Goal: Task Accomplishment & Management: Manage account settings

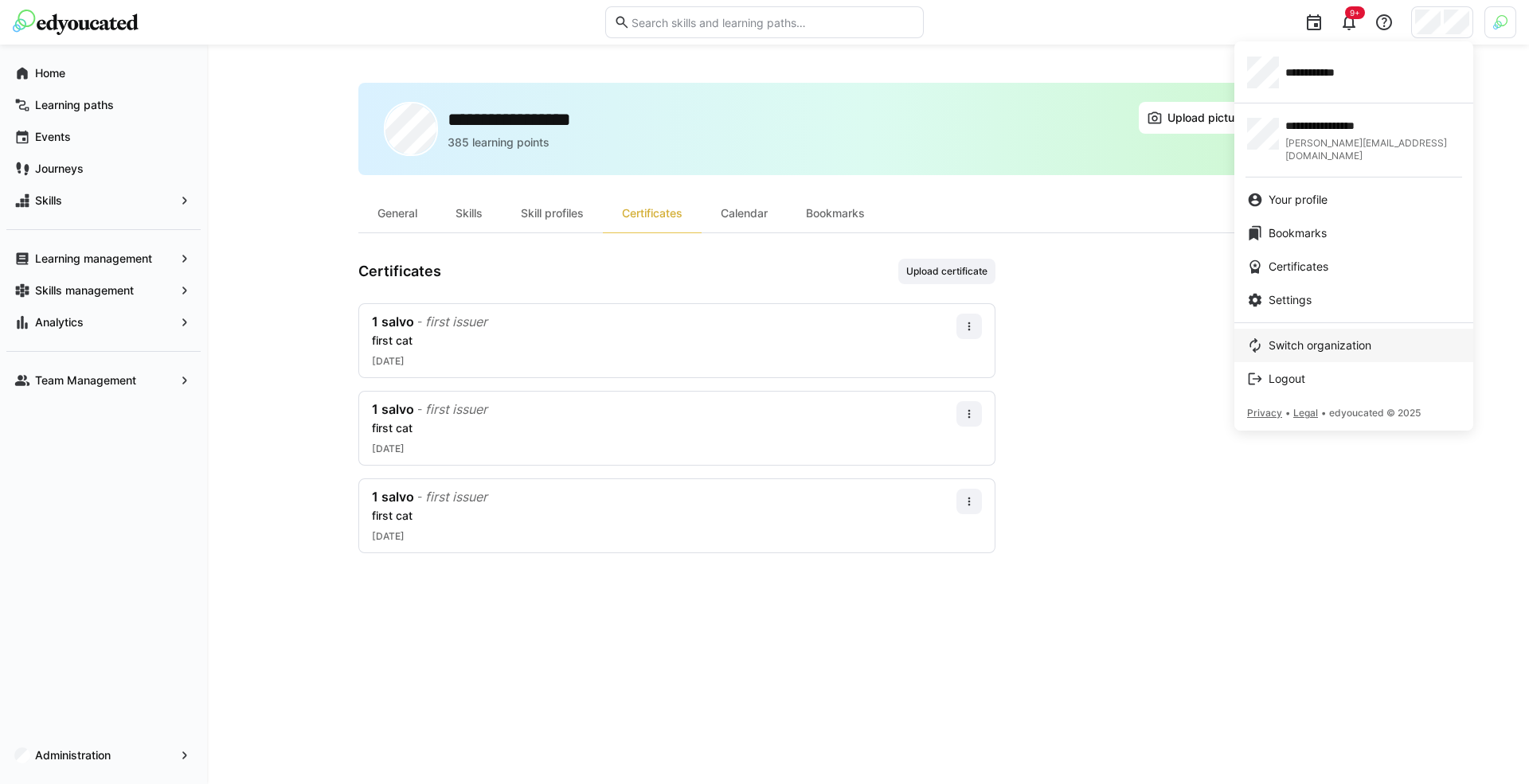
click at [1319, 337] on span "Switch organization" at bounding box center [1320, 345] width 103 height 16
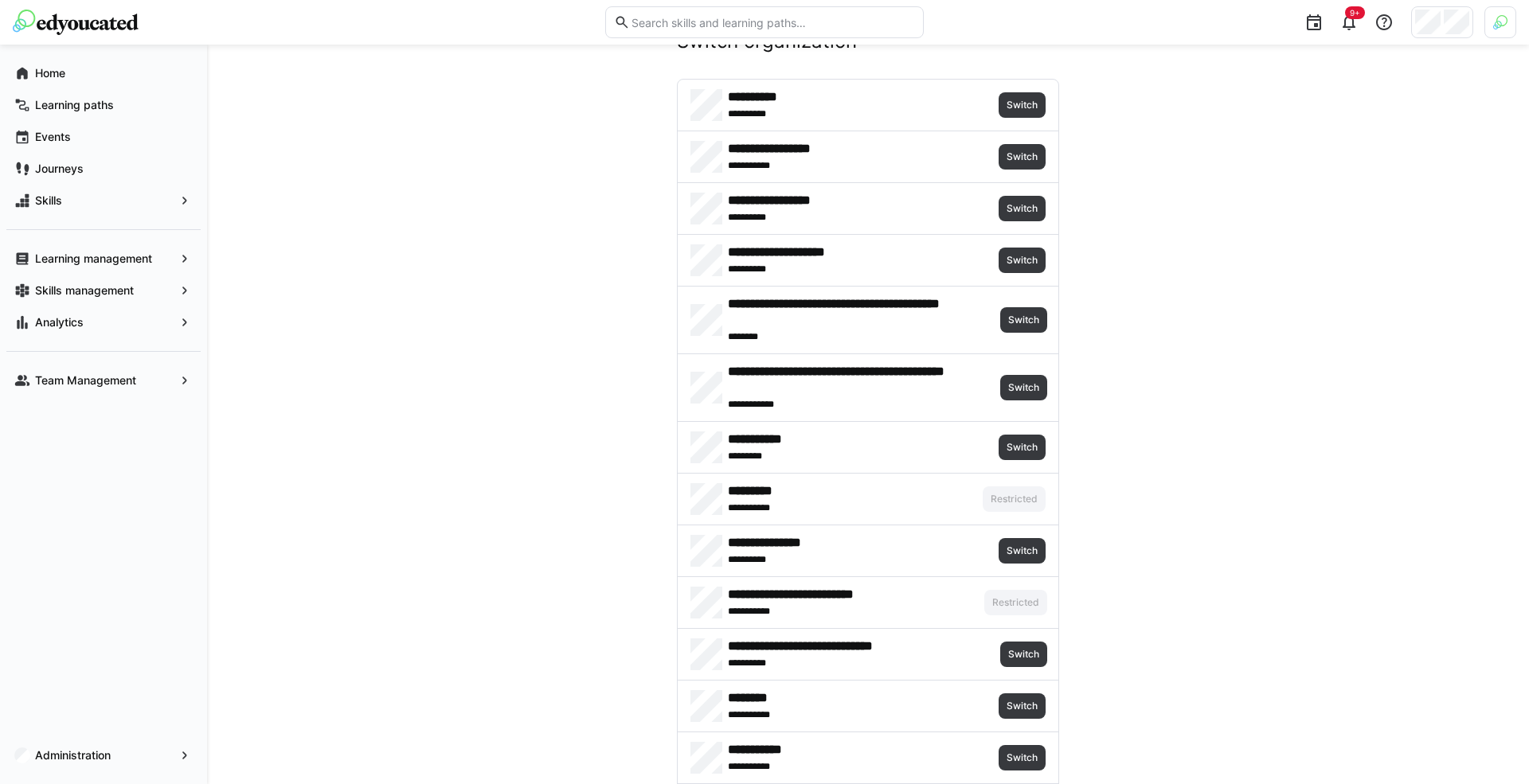
scroll to position [94, 0]
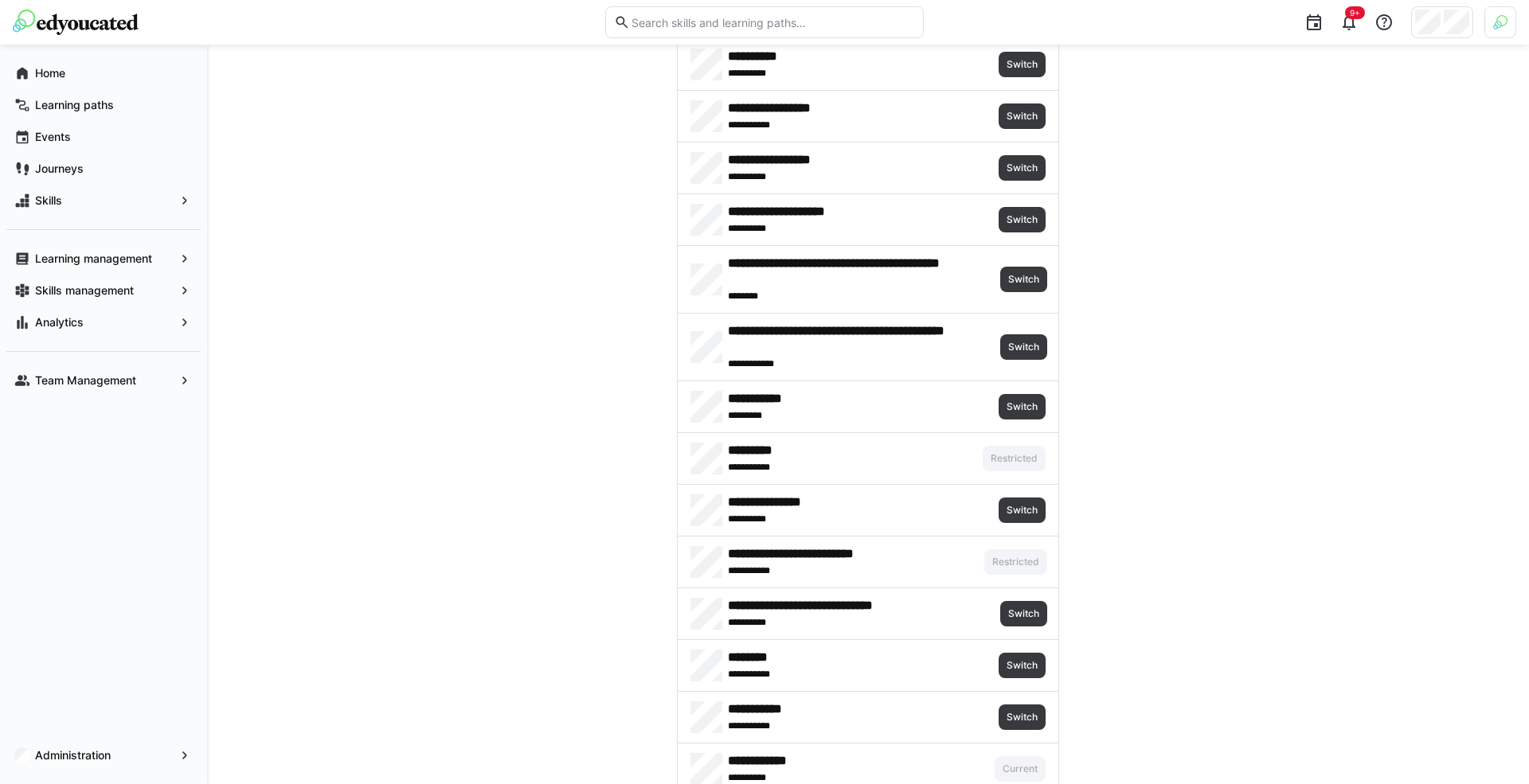
click at [1489, 39] on div "9+" at bounding box center [1226, 22] width 582 height 45
click at [1491, 35] on div at bounding box center [1500, 22] width 32 height 32
click at [1336, 182] on span "Activate" at bounding box center [1320, 187] width 40 height 13
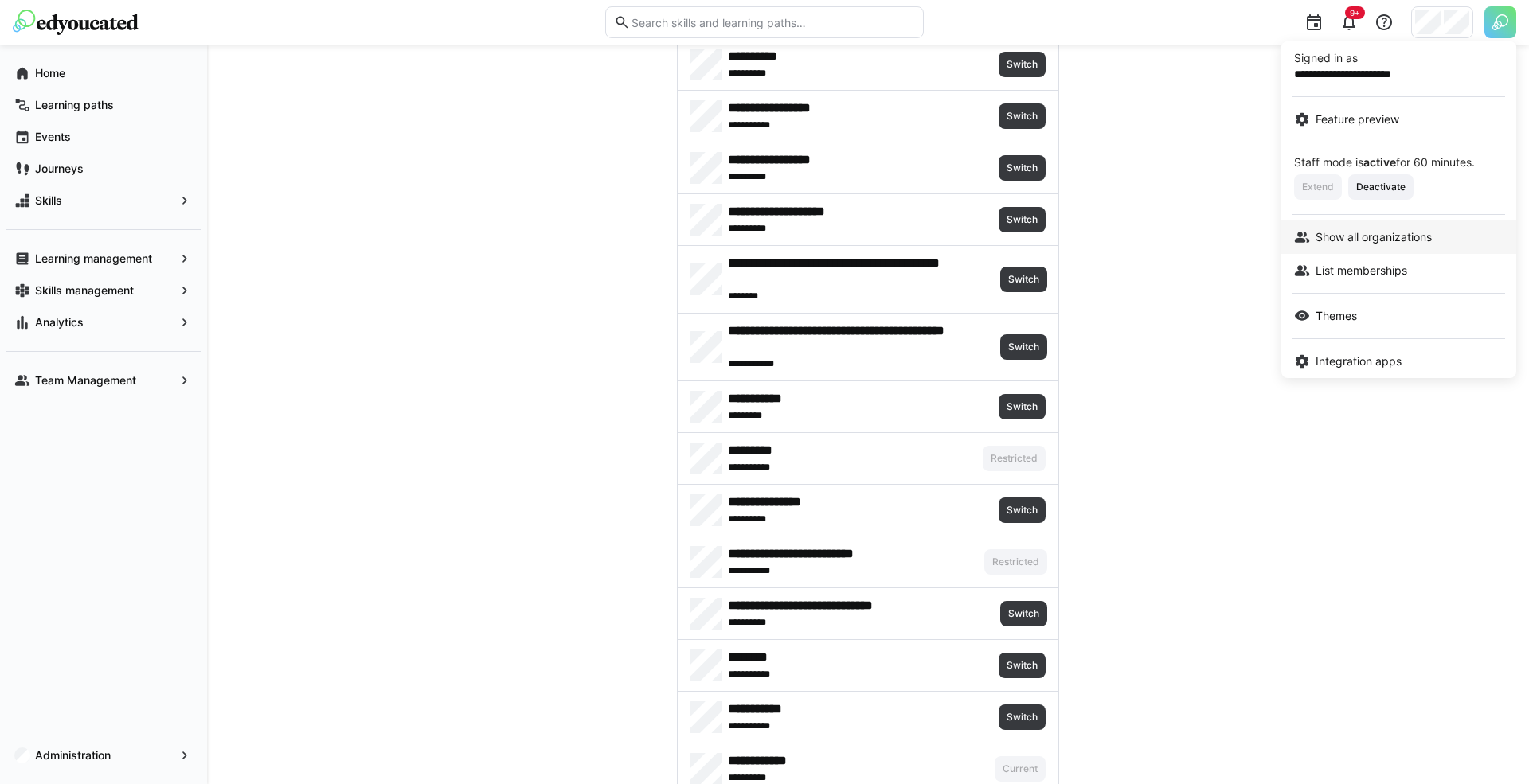
click at [1350, 229] on span "Show all organizations" at bounding box center [1374, 237] width 116 height 16
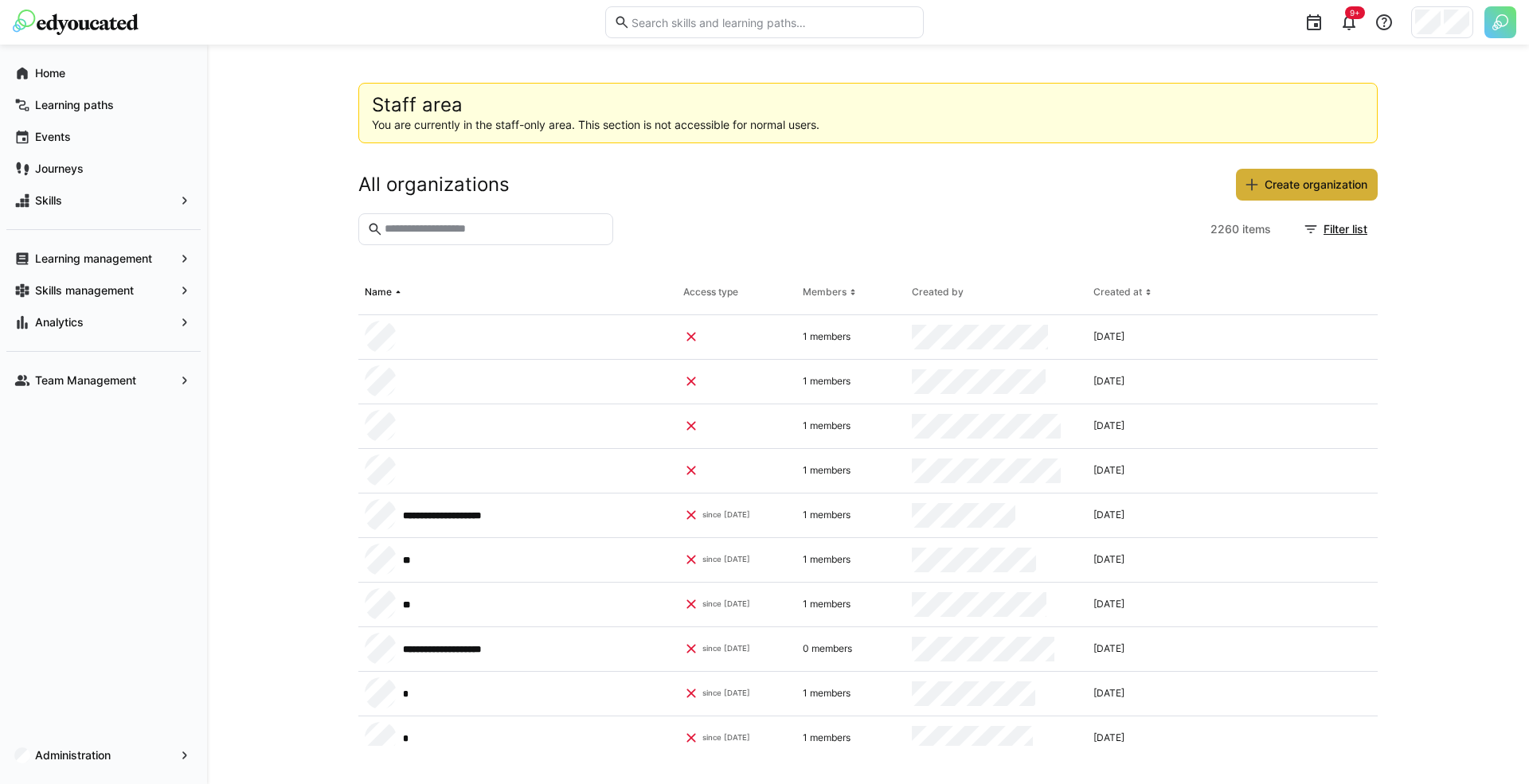
click at [510, 234] on input "text" at bounding box center [493, 229] width 221 height 14
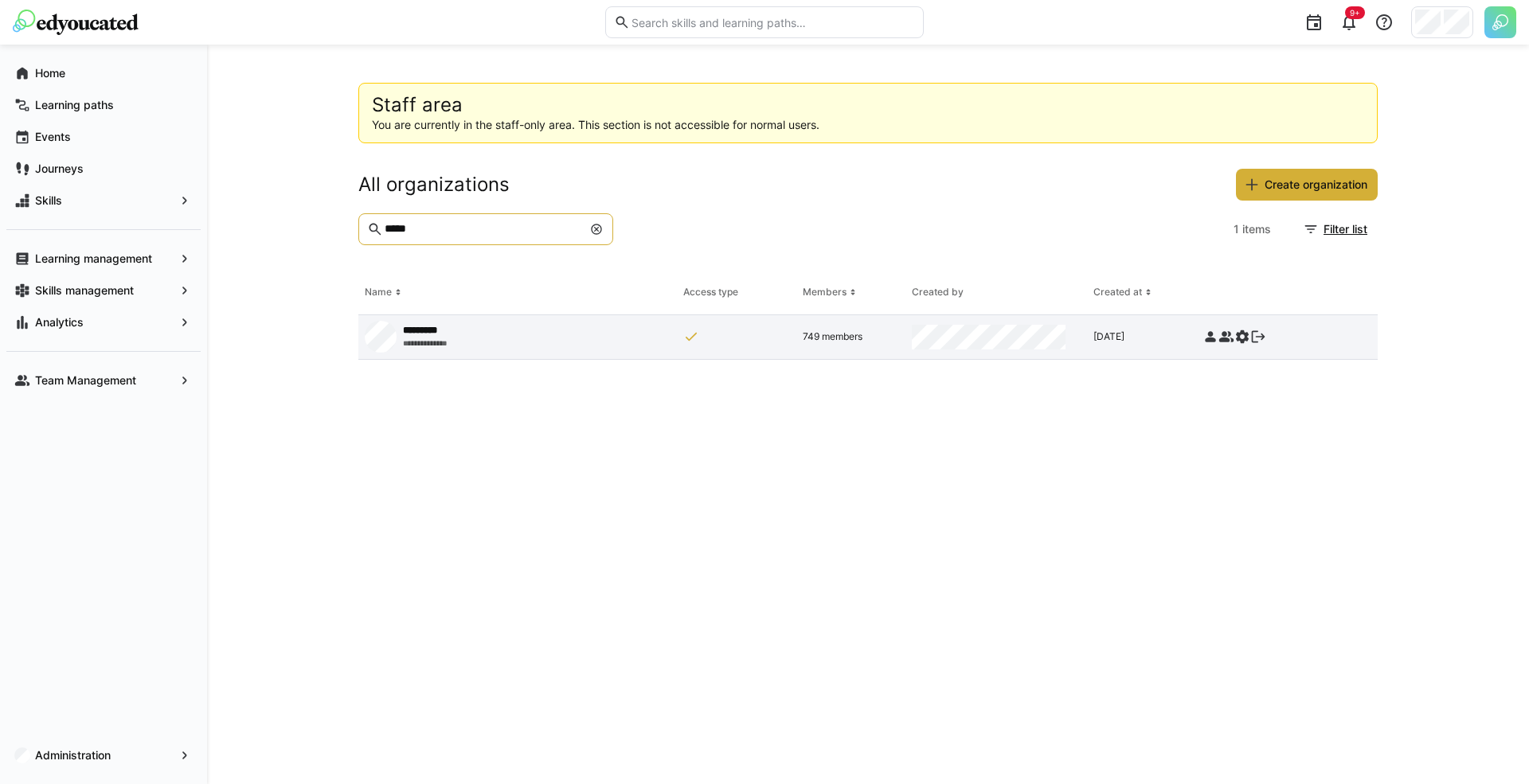
type input "*****"
click at [1244, 336] on eds-icon at bounding box center [1243, 337] width 16 height 16
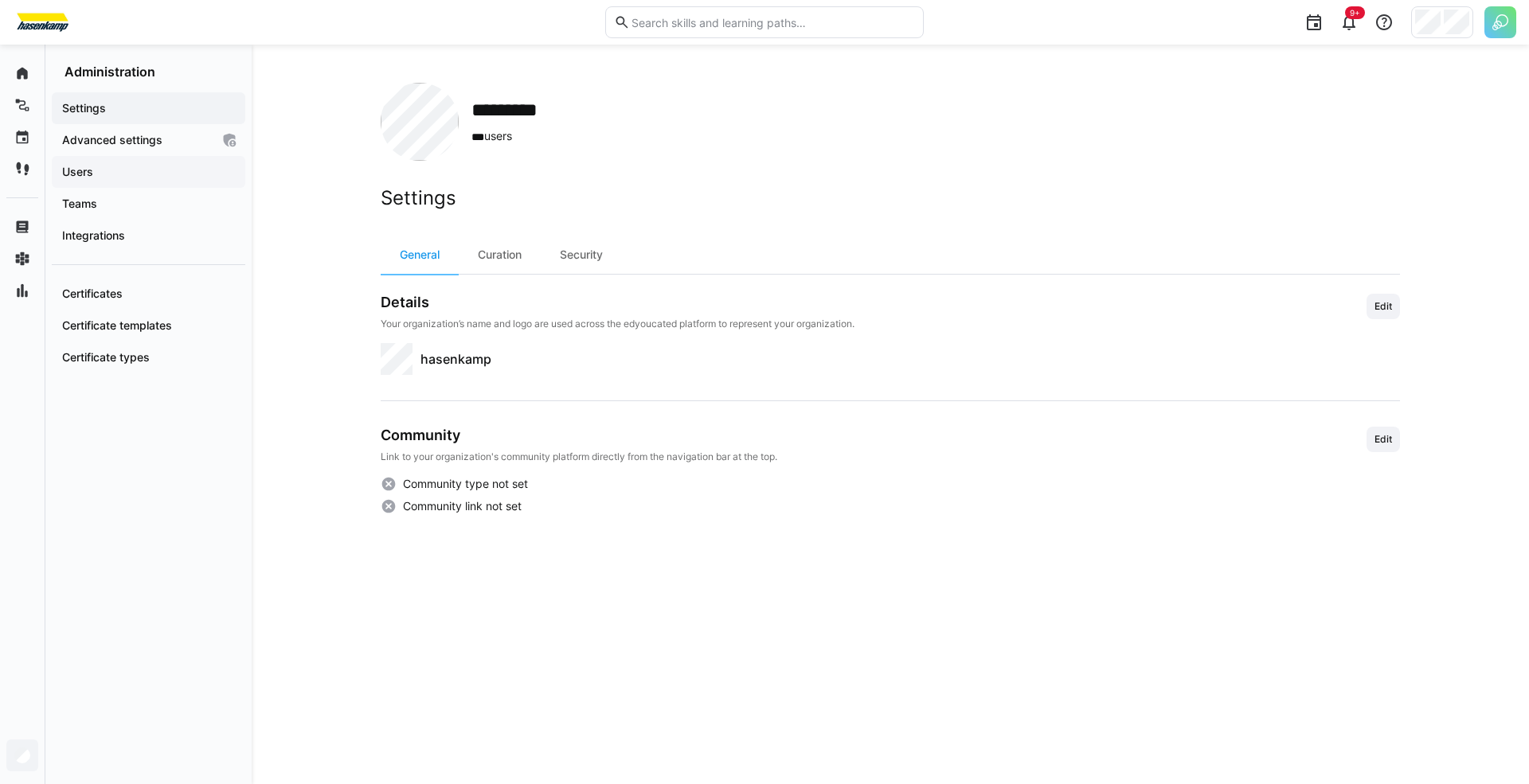
click at [184, 167] on span "Users" at bounding box center [149, 172] width 177 height 16
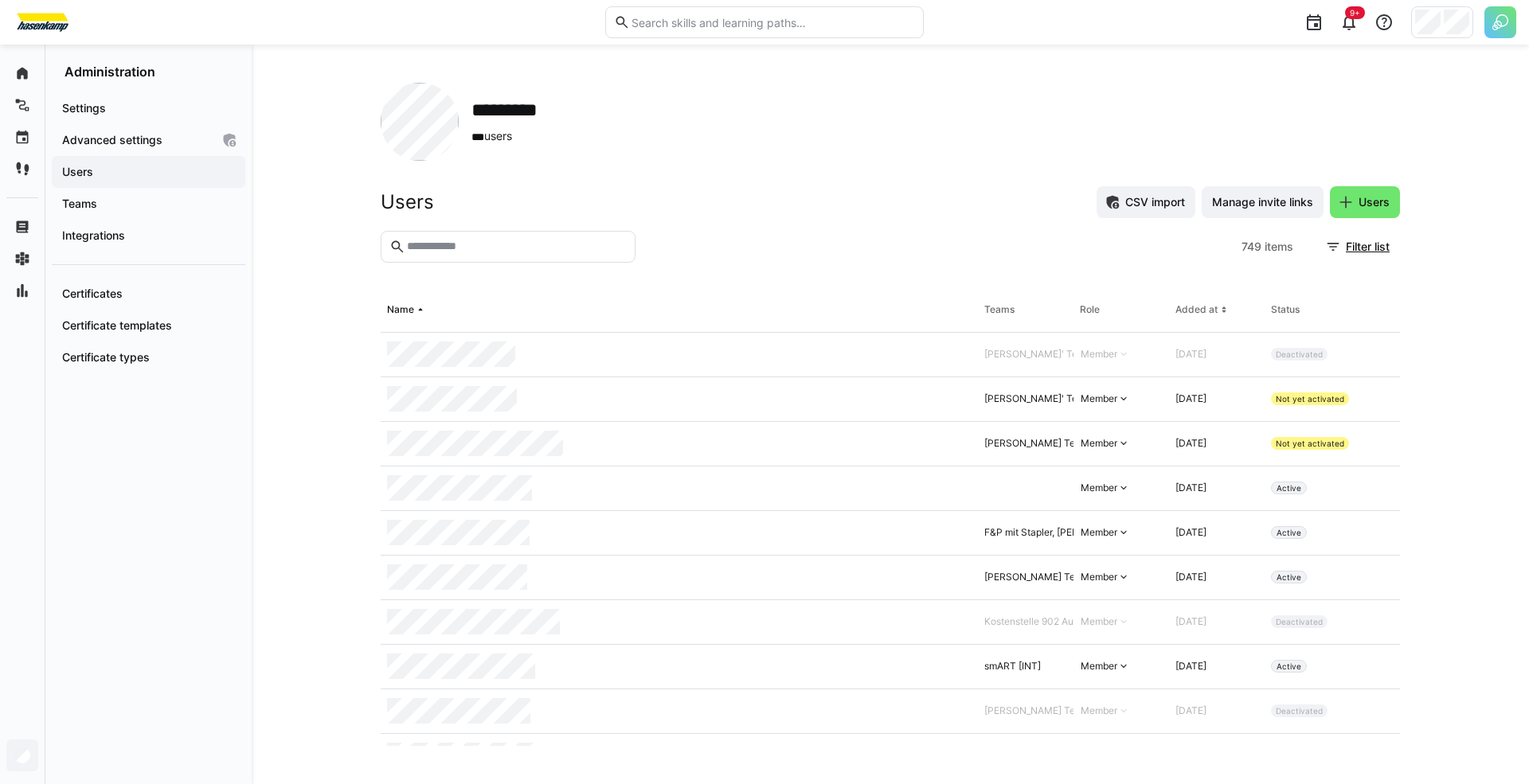
click at [573, 254] on eds-input at bounding box center [508, 247] width 255 height 32
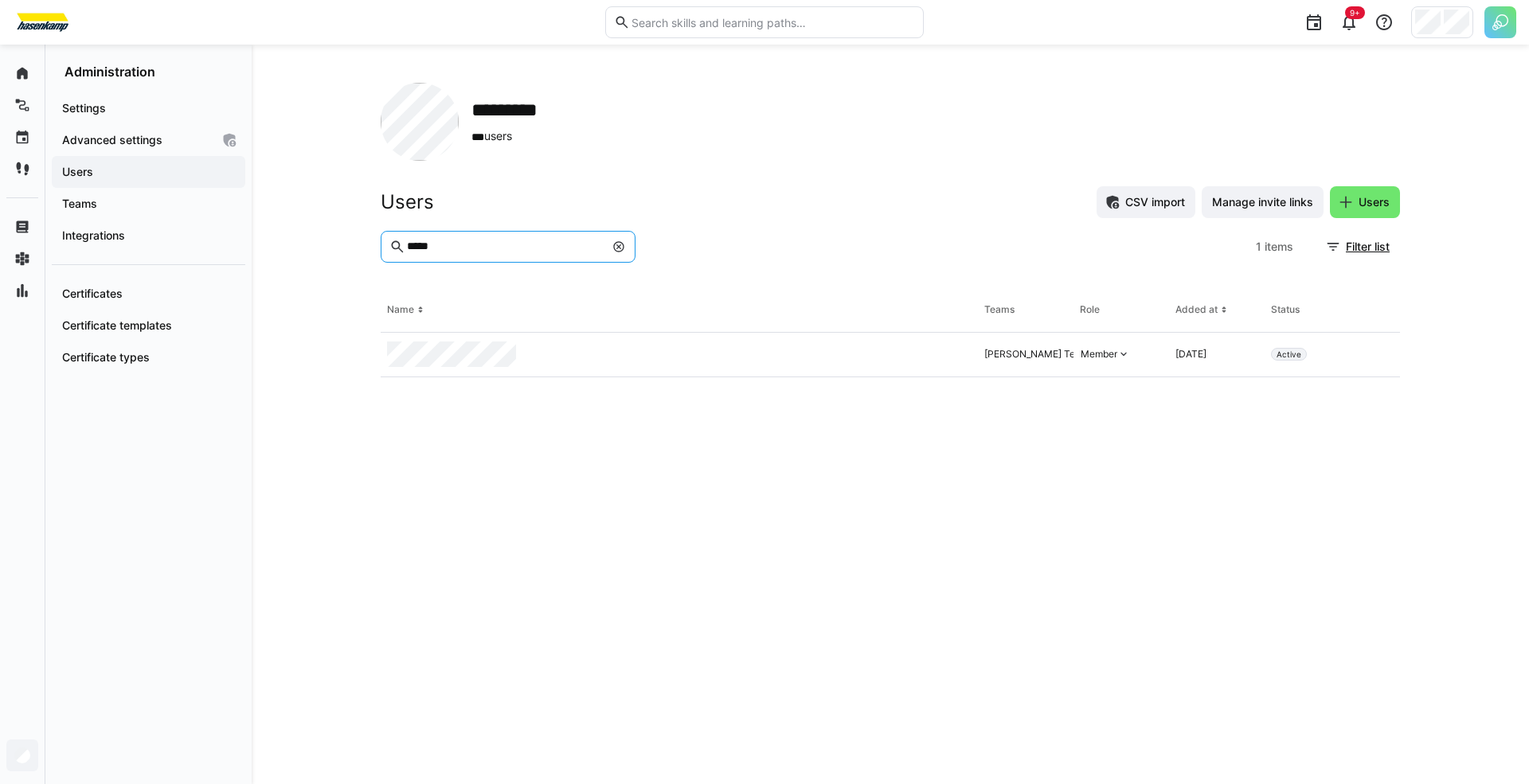
type input "*****"
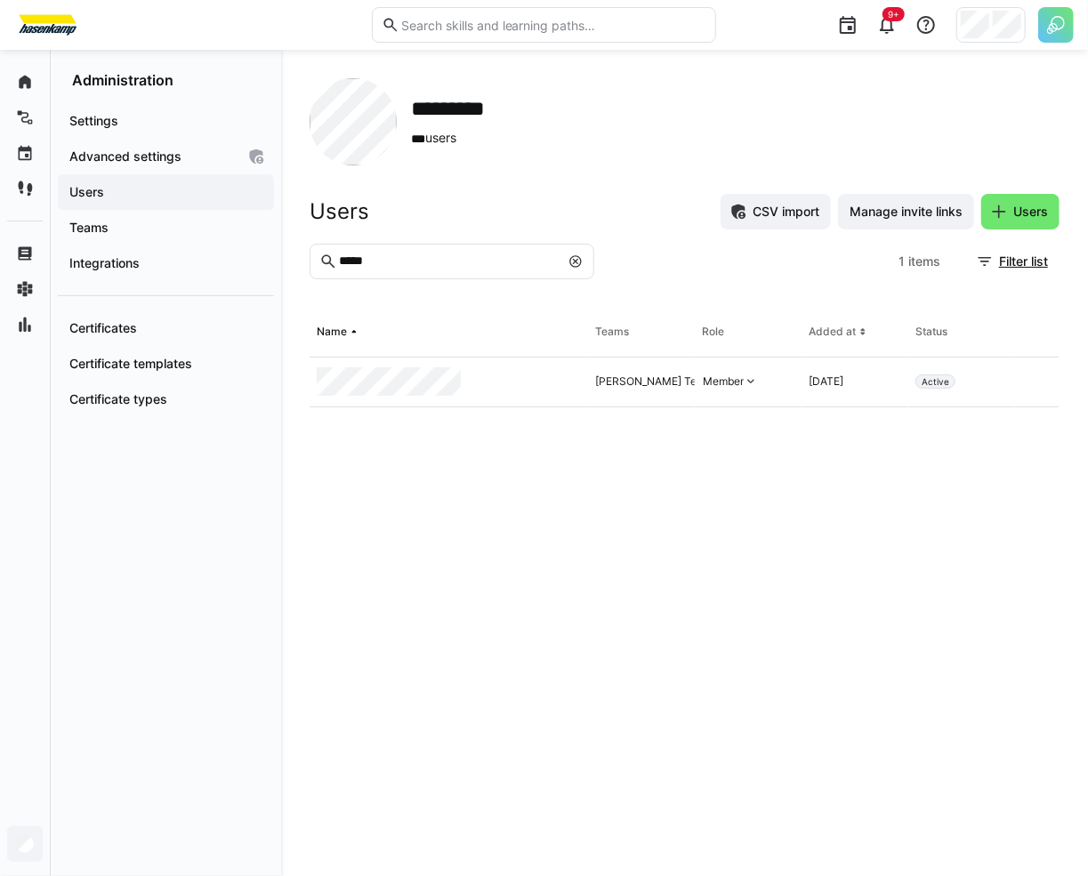
click at [580, 258] on eds-icon at bounding box center [576, 261] width 14 height 14
type input "*****"
click at [1041, 21] on img at bounding box center [1056, 25] width 36 height 36
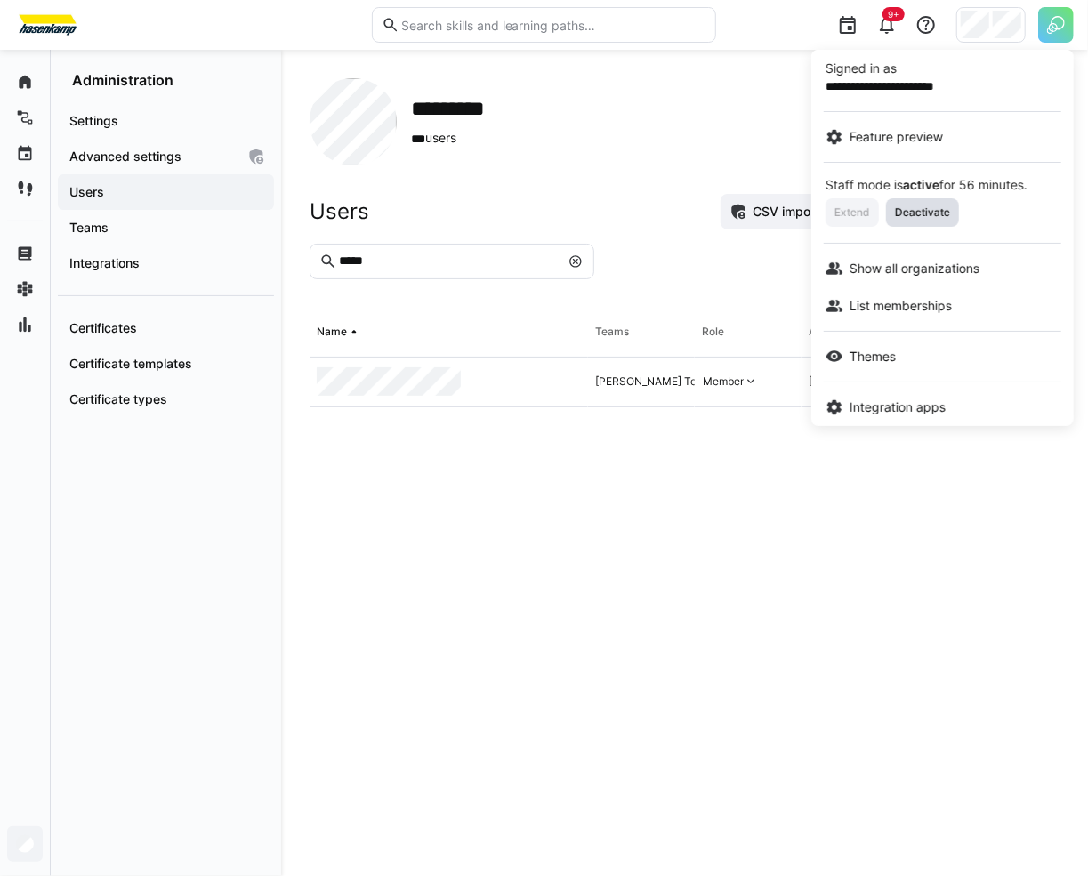
click at [946, 210] on span "Deactivate" at bounding box center [922, 213] width 59 height 14
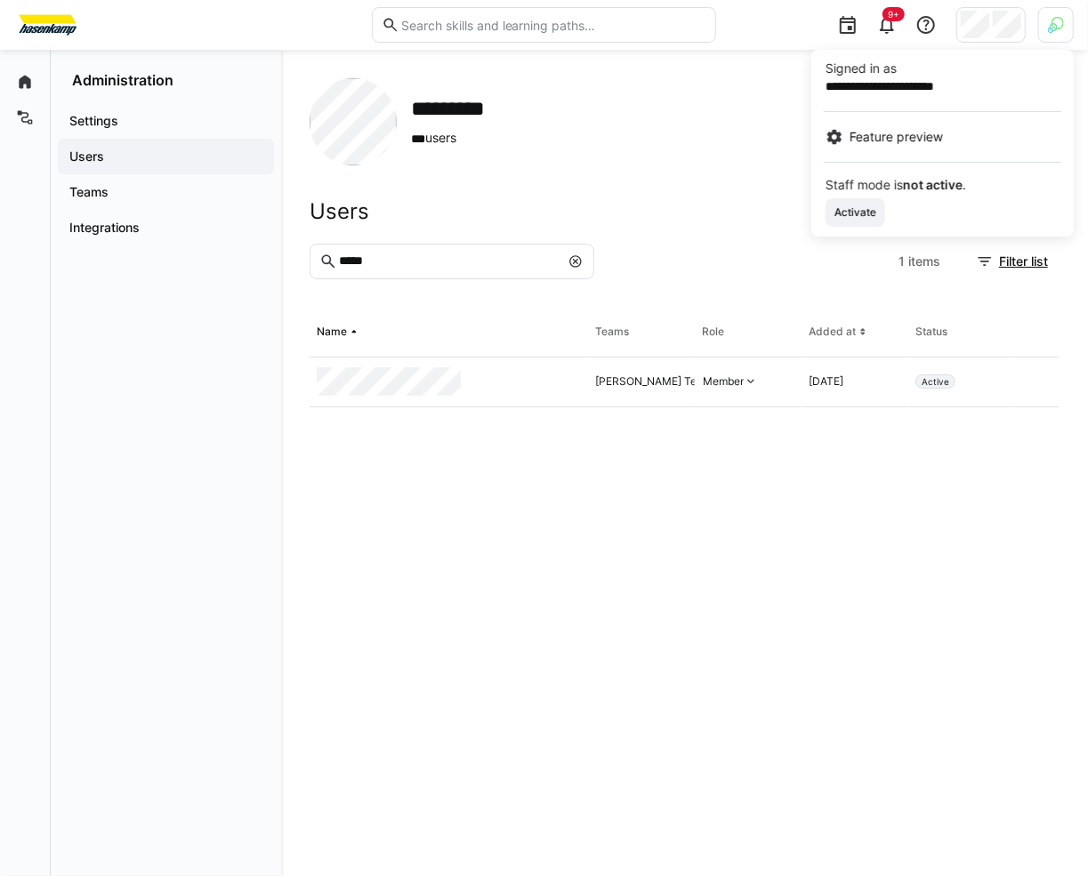
click at [491, 192] on div at bounding box center [544, 438] width 1088 height 876
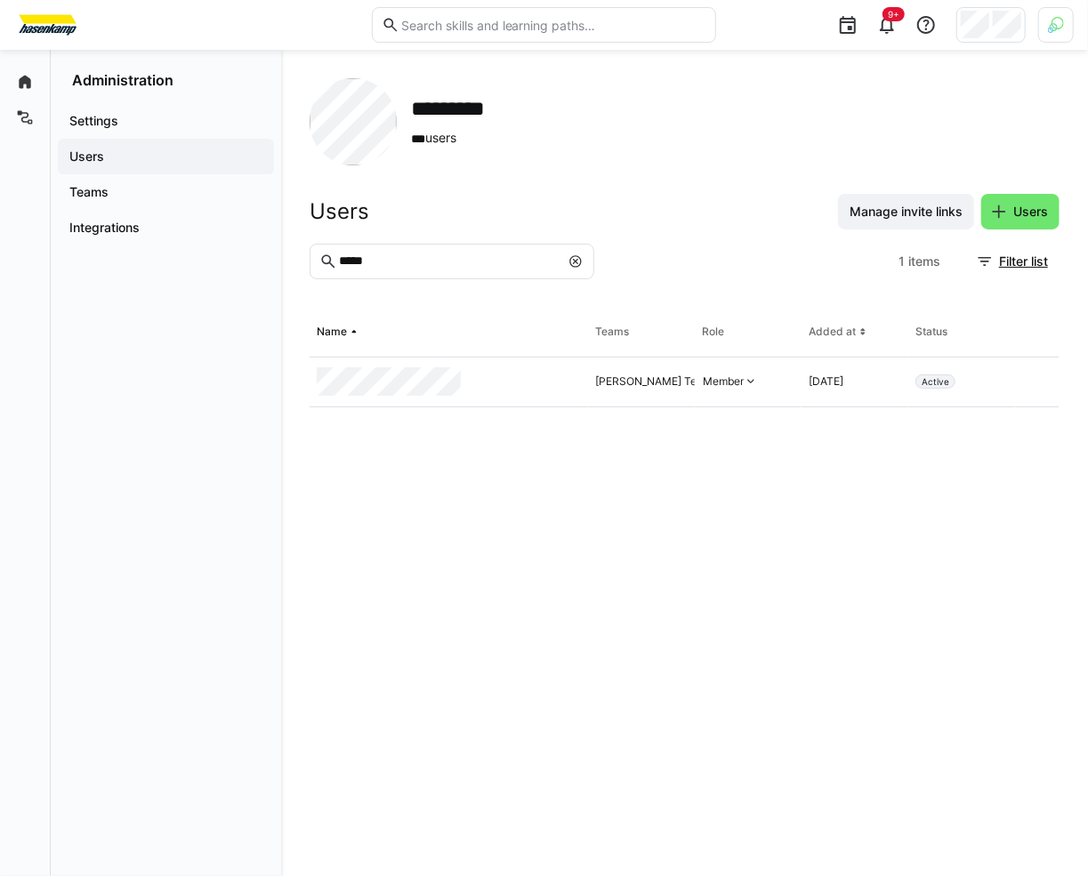
click at [391, 445] on eds-table "Name Teams Role Added at Status [PERSON_NAME] Team, Kostenstelle 426 Dispo Fran…" at bounding box center [685, 578] width 750 height 540
click at [377, 431] on eds-table "Name Teams Role Added at Status [PERSON_NAME] Team, Kostenstelle 426 Dispo Fran…" at bounding box center [685, 578] width 750 height 540
click at [406, 337] on th "Name" at bounding box center [449, 333] width 278 height 50
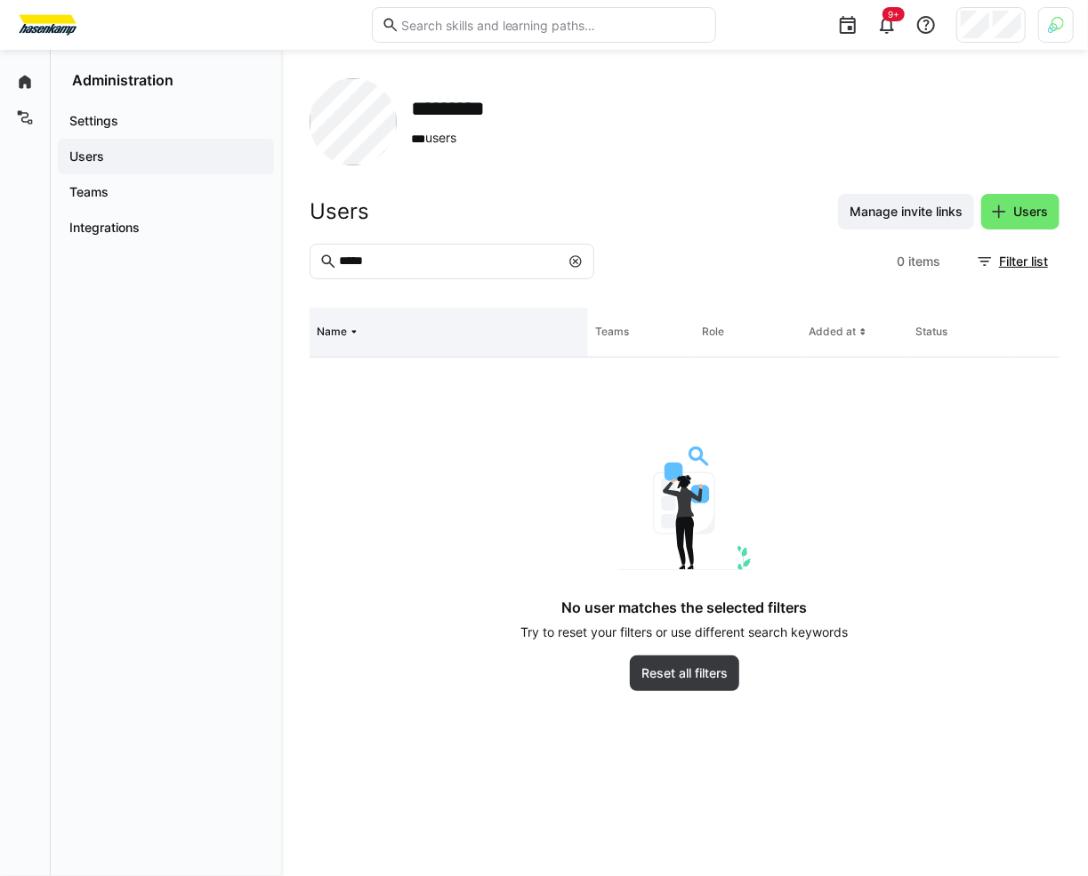
click at [406, 337] on th "Name" at bounding box center [449, 333] width 278 height 50
click at [400, 354] on th "Name" at bounding box center [449, 333] width 278 height 50
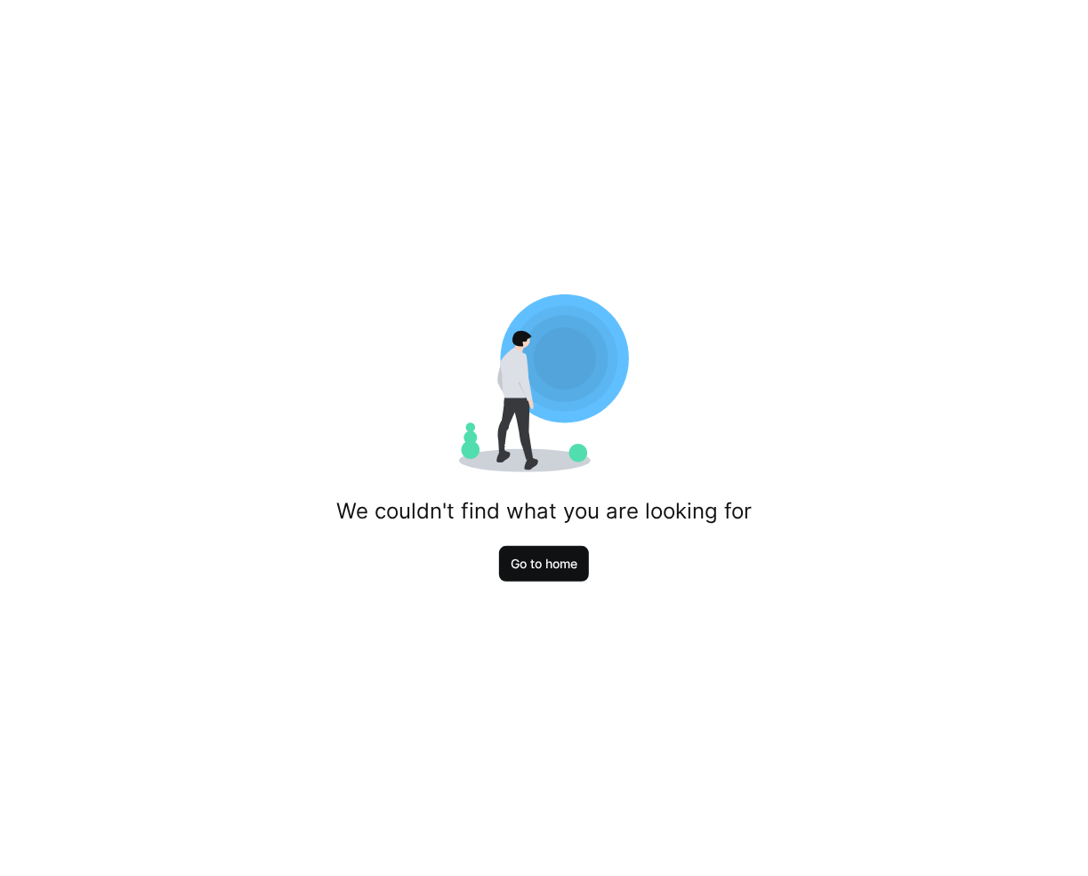
click at [504, 570] on span "Go to home" at bounding box center [544, 564] width 90 height 36
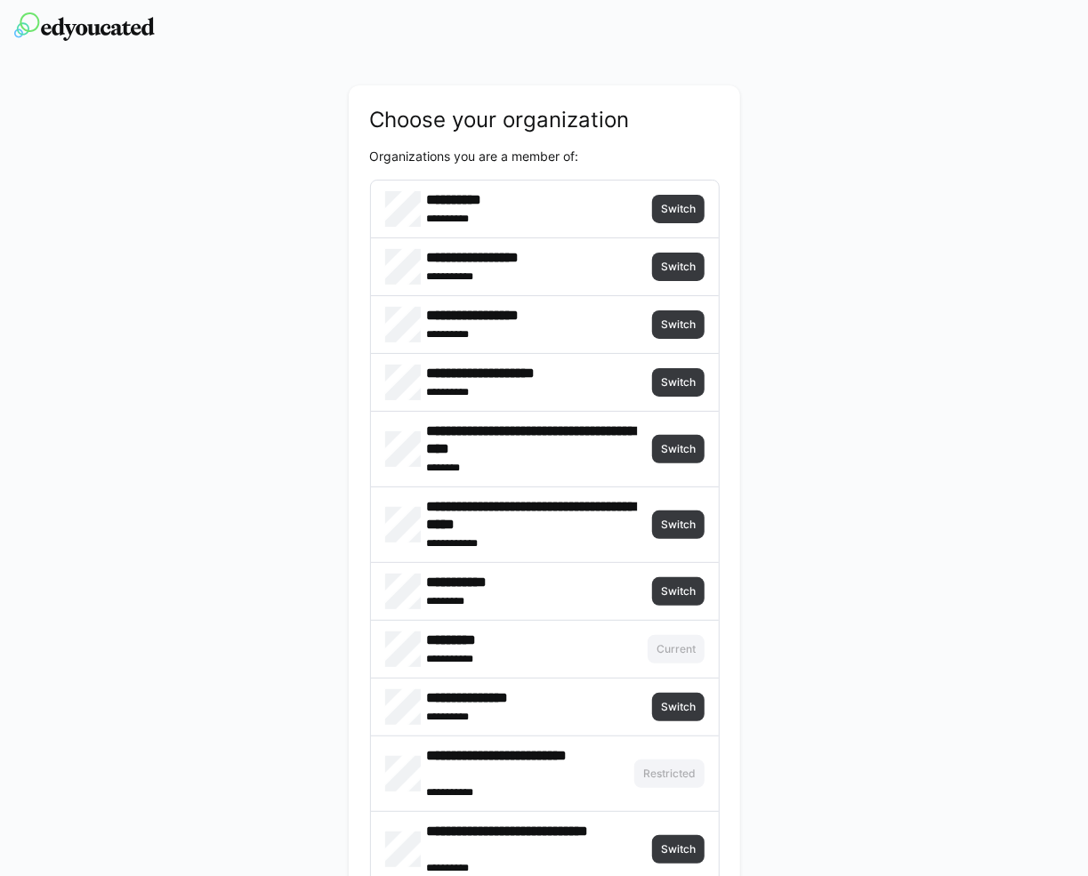
click at [477, 639] on h4 "*********" at bounding box center [501, 641] width 149 height 18
click at [673, 205] on span "Switch" at bounding box center [678, 209] width 38 height 14
click at [102, 7] on div at bounding box center [544, 28] width 1060 height 57
click at [109, 26] on img at bounding box center [84, 26] width 141 height 28
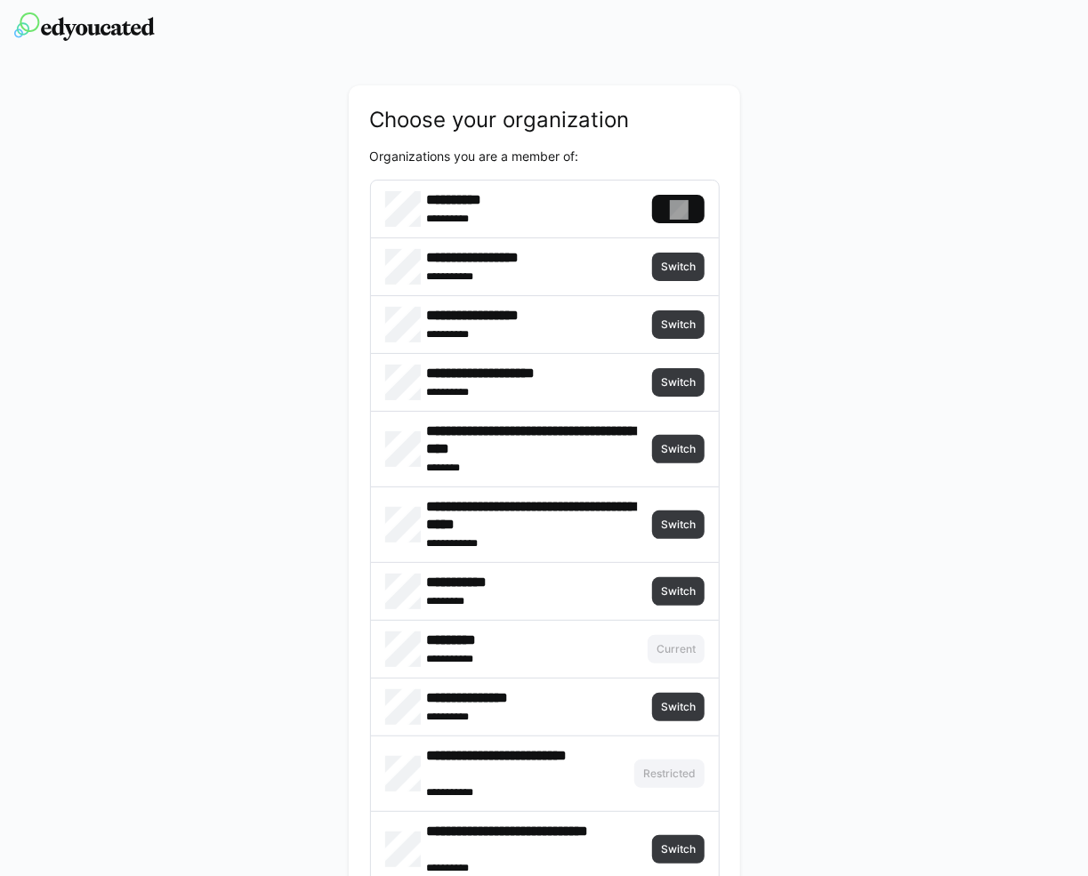
click at [109, 26] on img at bounding box center [84, 26] width 141 height 28
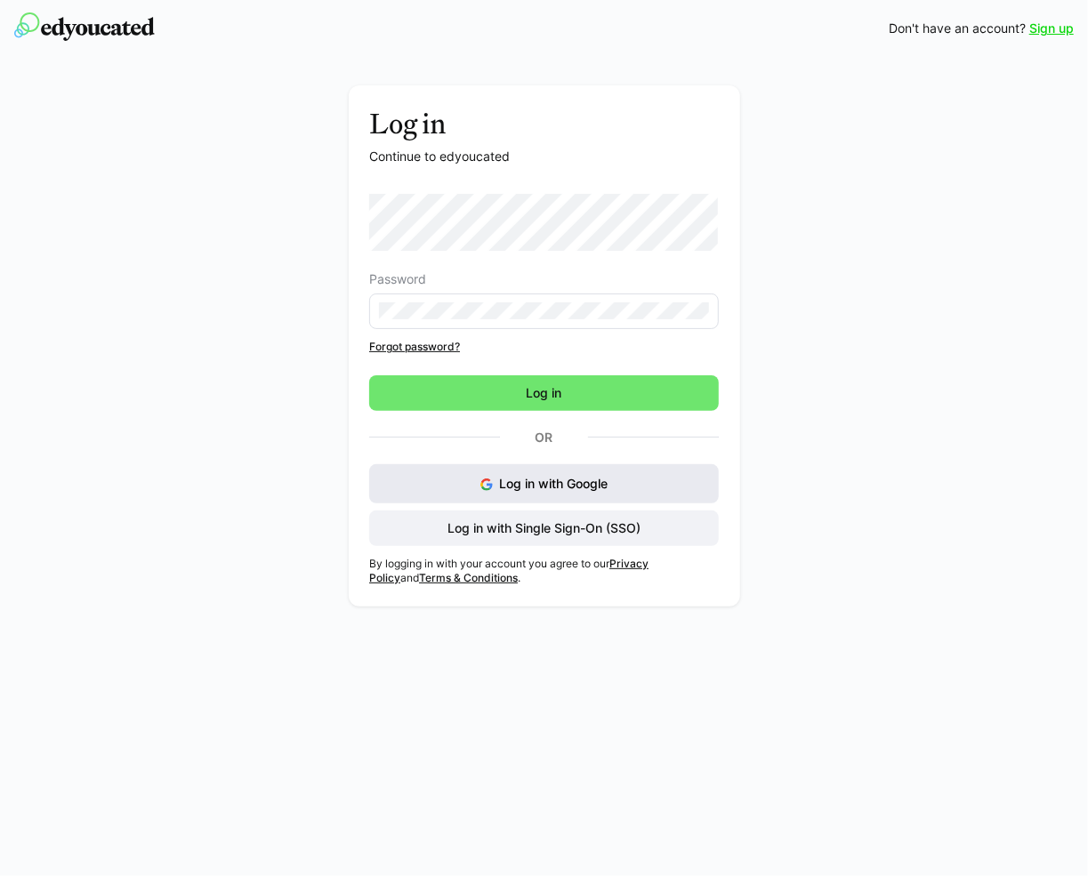
click at [613, 470] on button "Log in with Google" at bounding box center [544, 483] width 350 height 39
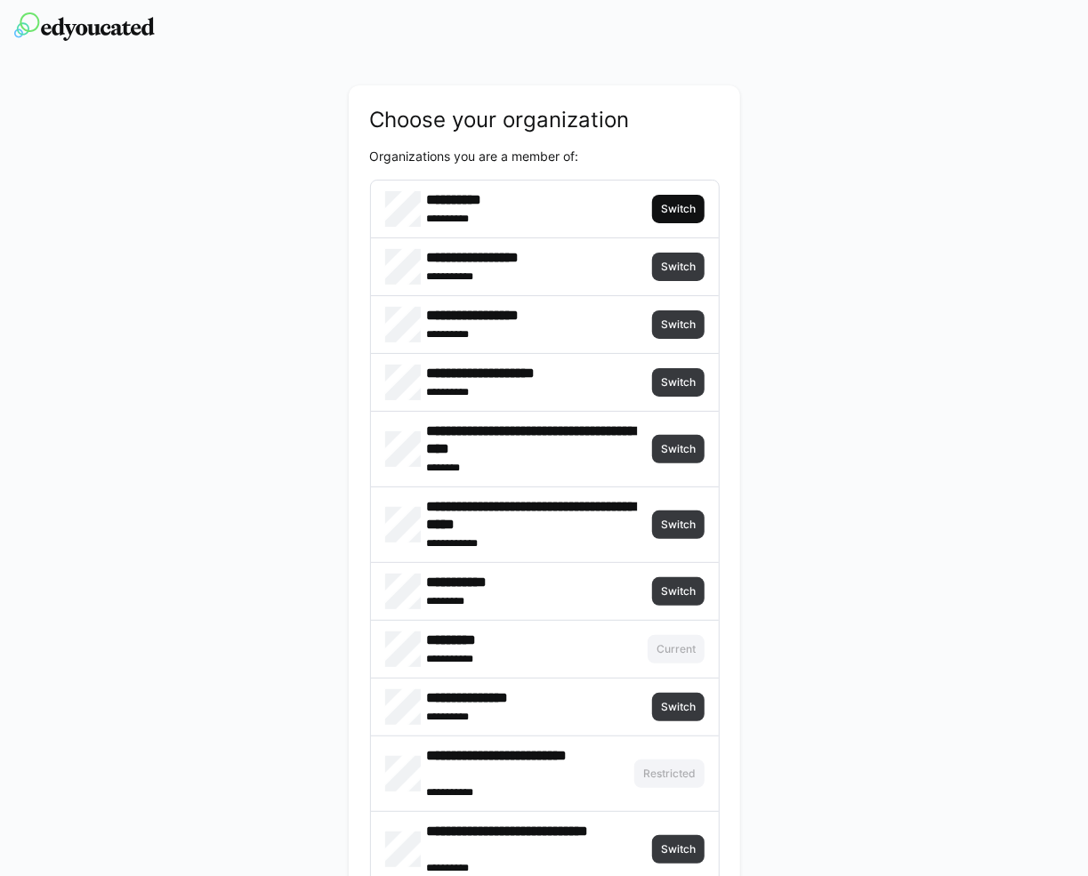
click at [692, 197] on span "Switch" at bounding box center [678, 209] width 52 height 28
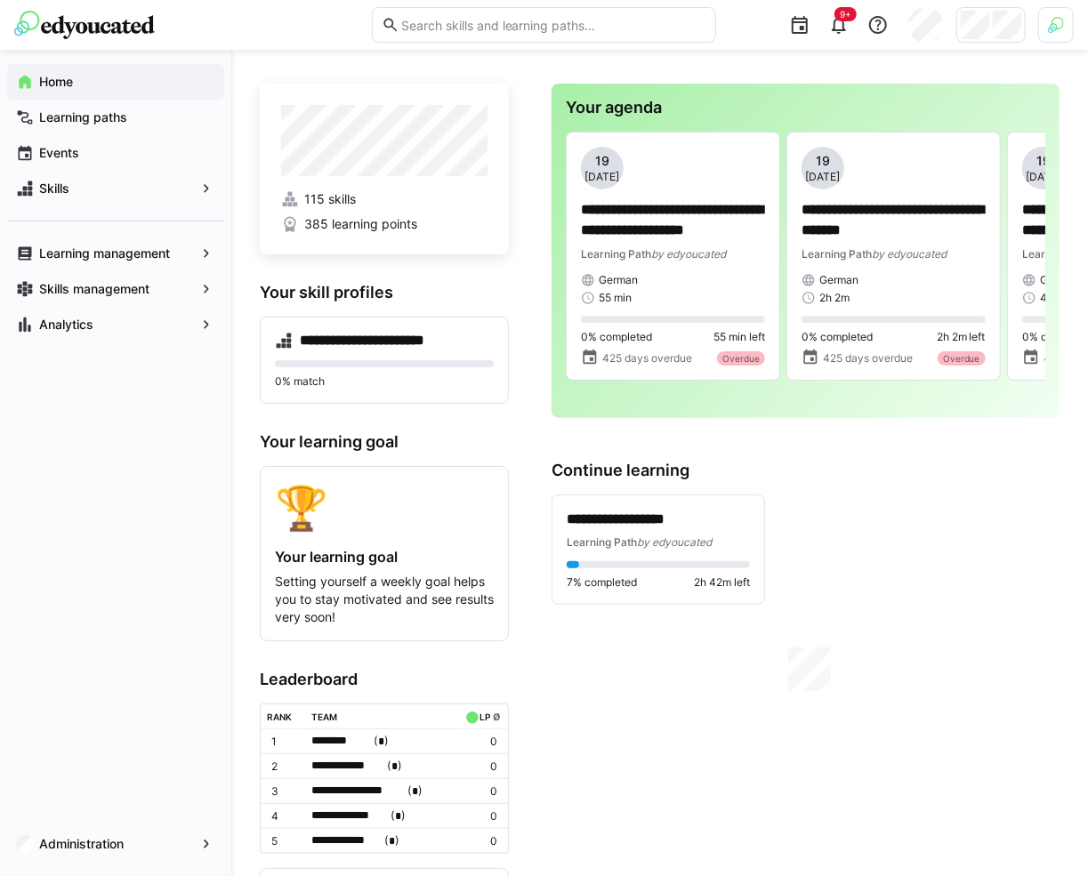
click at [1076, 25] on header "9+" at bounding box center [544, 25] width 1088 height 50
click at [1053, 22] on img at bounding box center [1056, 25] width 16 height 16
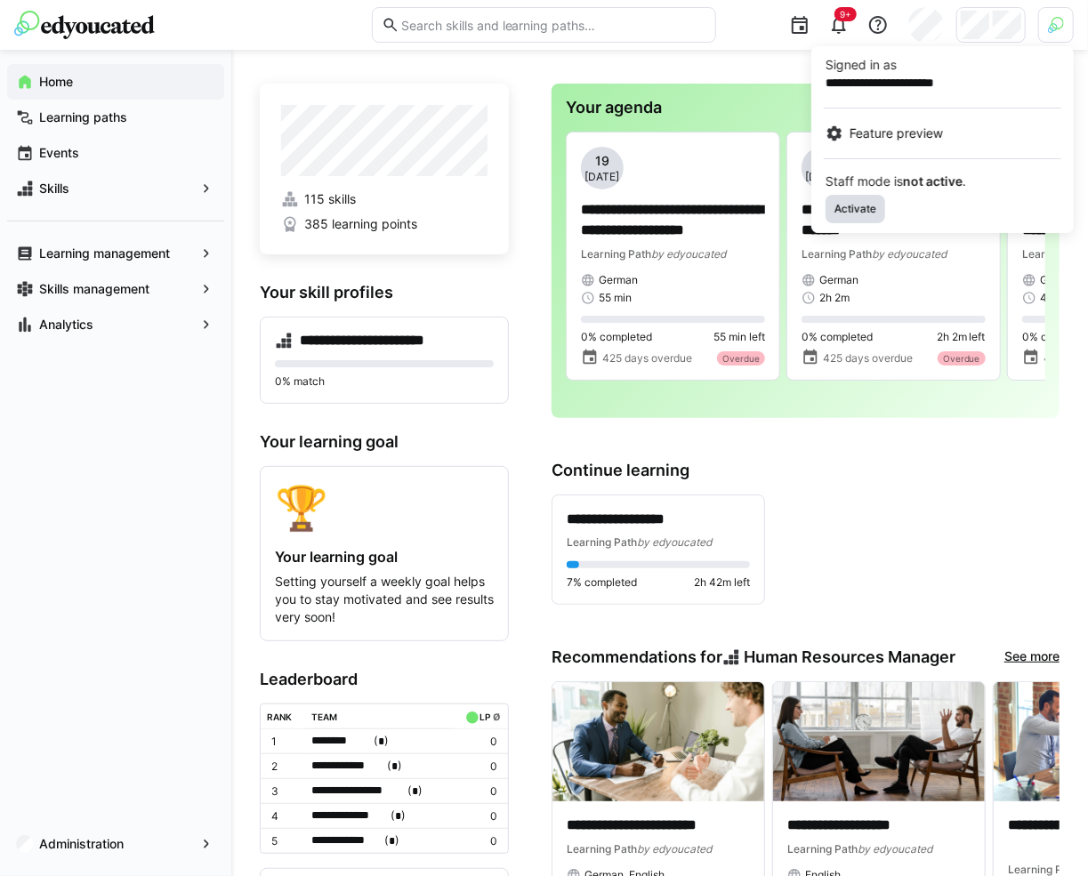
click at [861, 208] on span "Activate" at bounding box center [855, 209] width 45 height 14
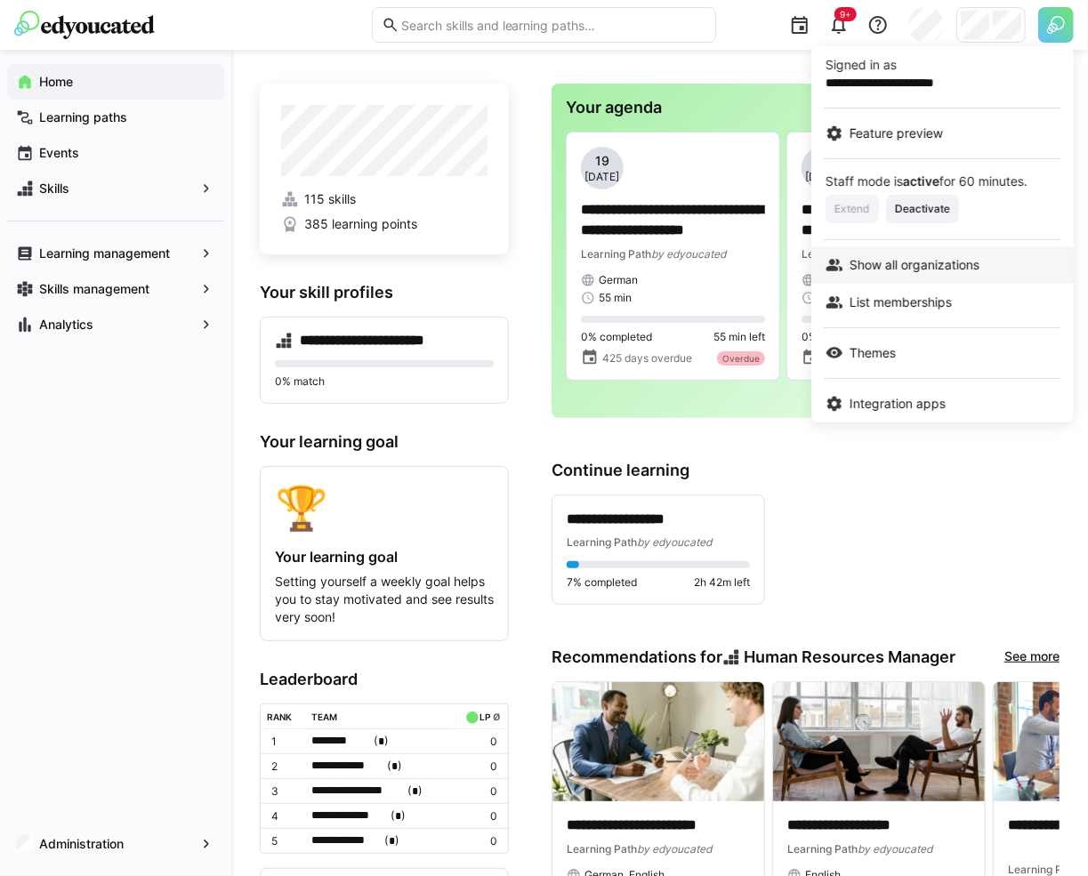
click at [900, 256] on span "Show all organizations" at bounding box center [915, 265] width 130 height 18
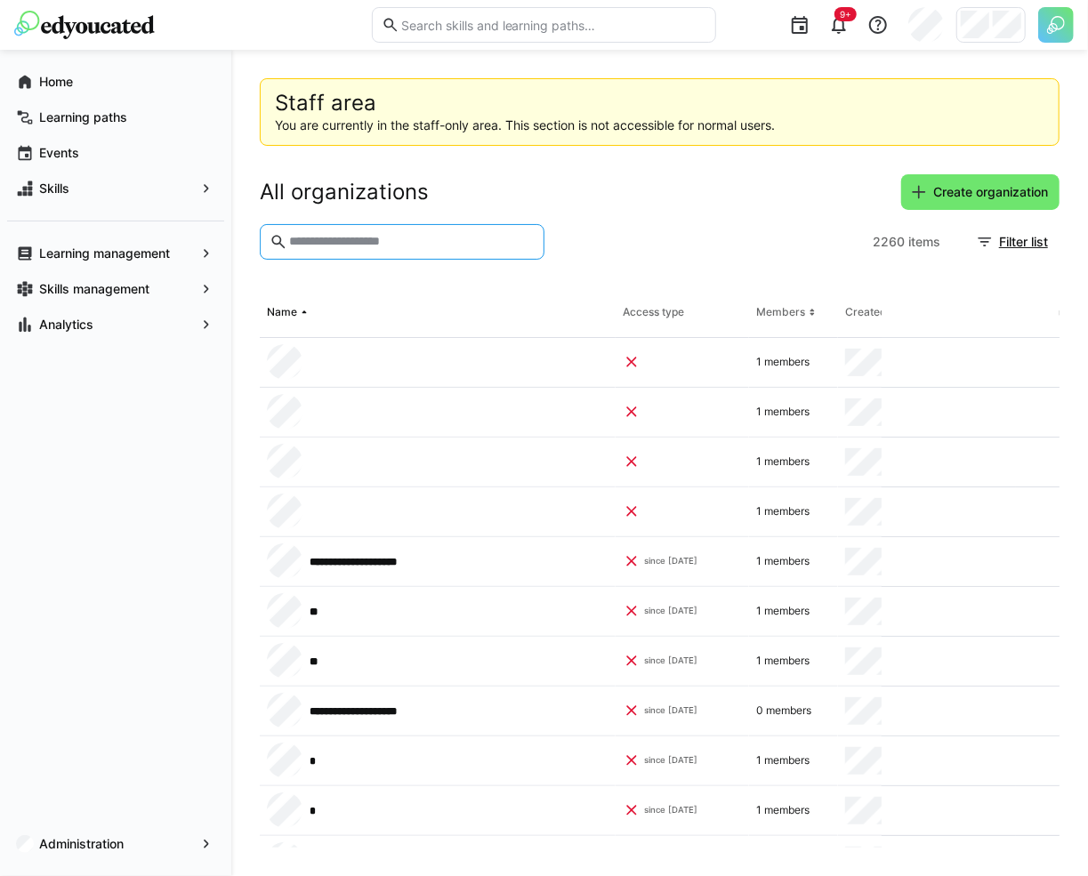
click at [357, 239] on input "text" at bounding box center [410, 242] width 247 height 16
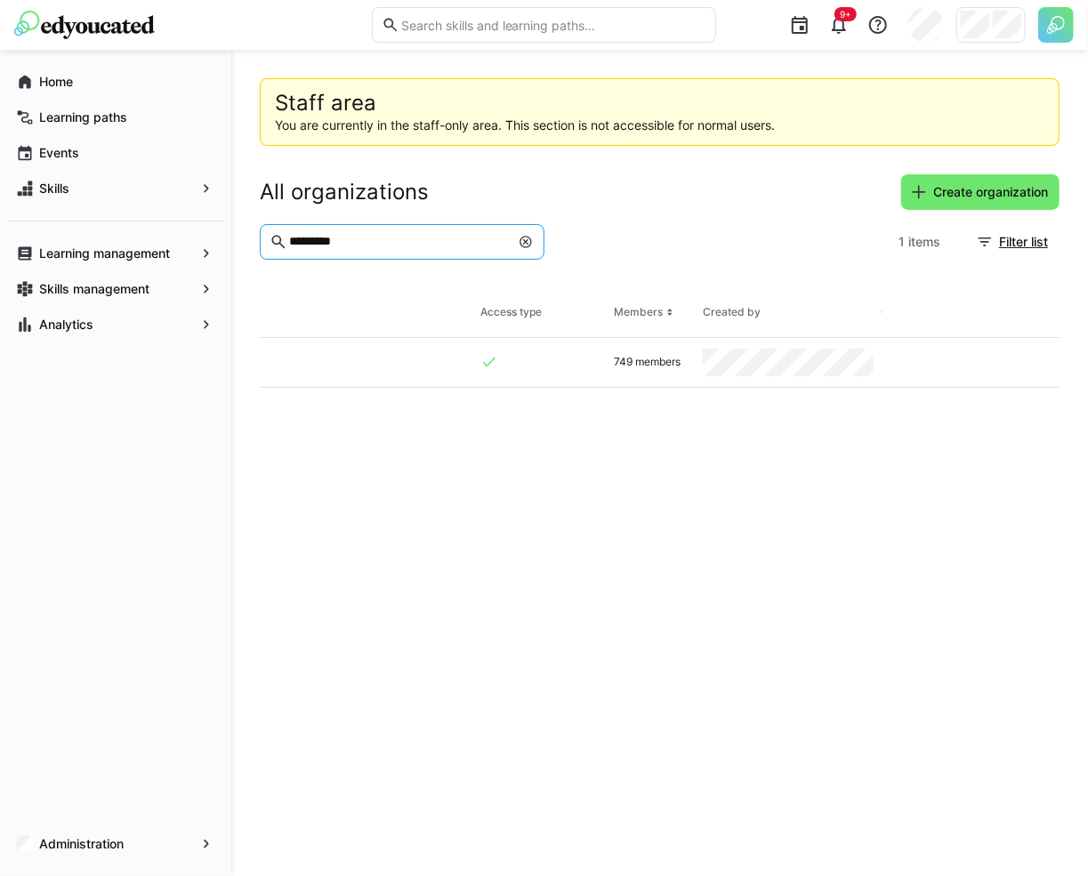
scroll to position [0, 143]
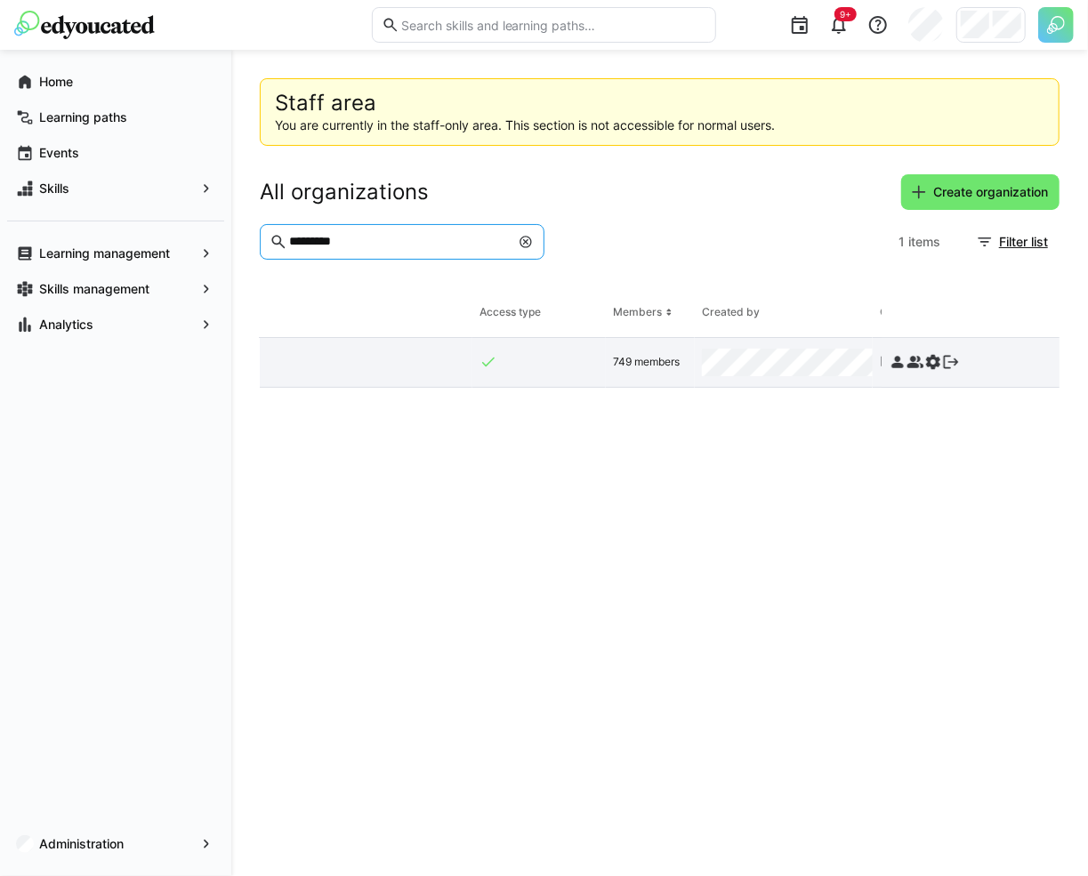
type input "*********"
click at [952, 361] on eds-icon at bounding box center [951, 362] width 18 height 18
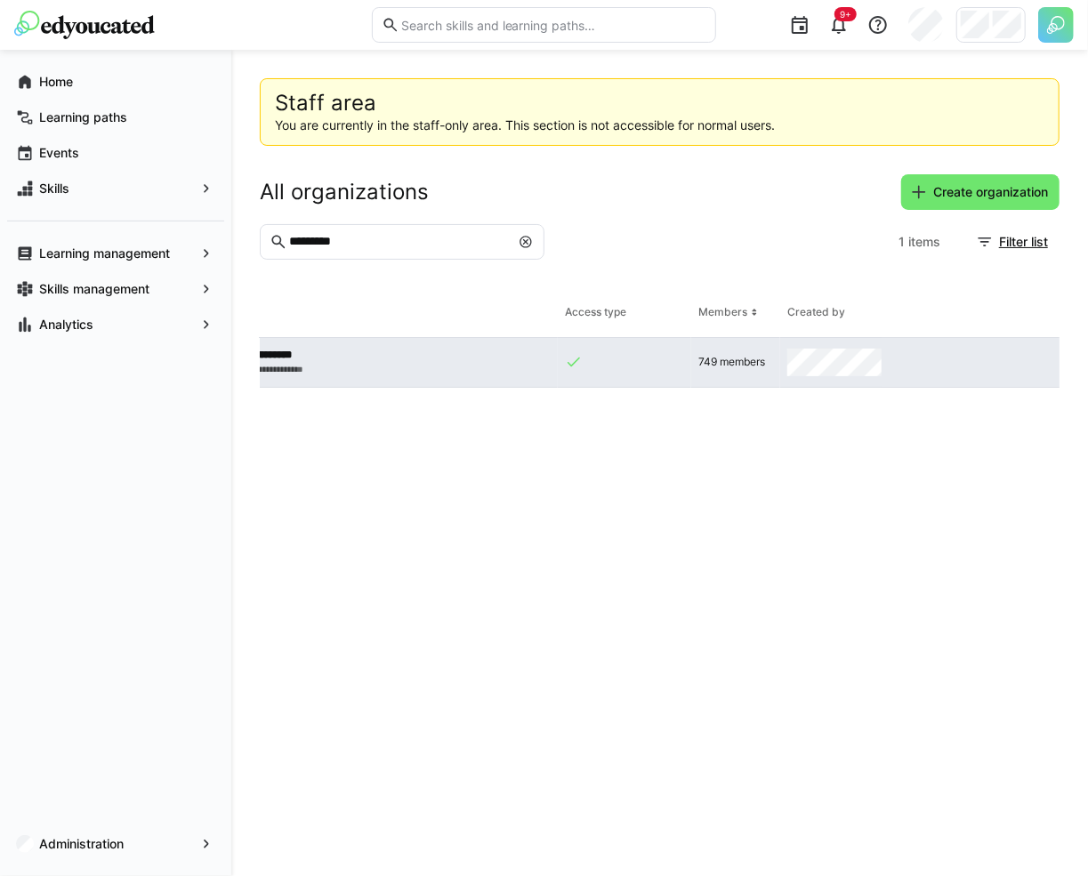
scroll to position [0, 0]
click at [923, 360] on app-request-click "Join as owner" at bounding box center [944, 362] width 111 height 32
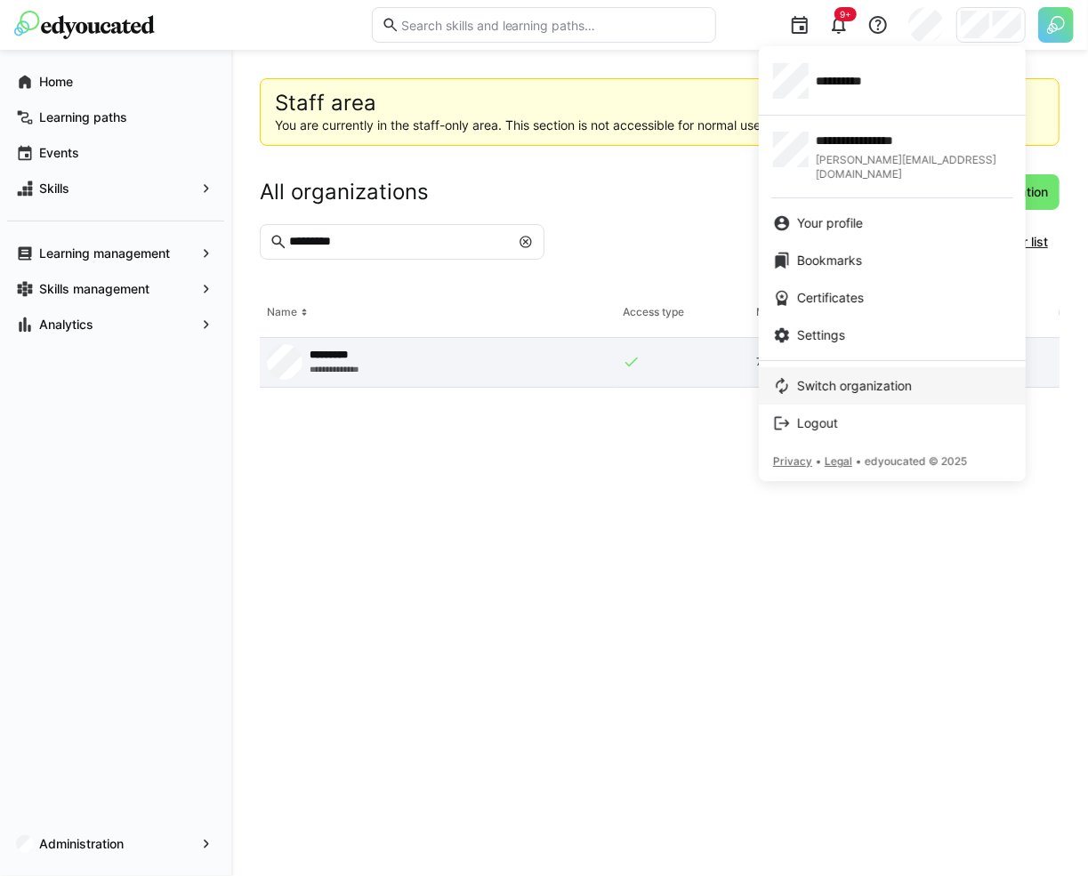
click at [873, 367] on link "Switch organization" at bounding box center [892, 385] width 267 height 37
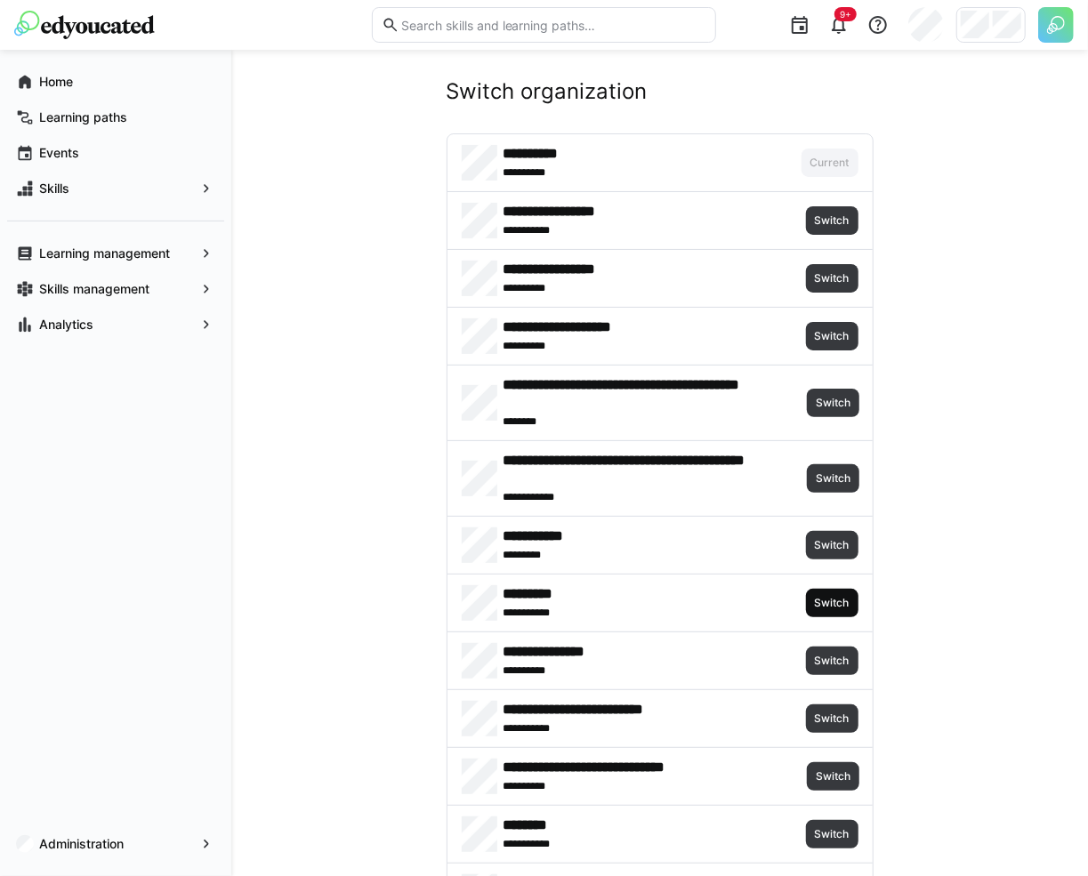
click at [836, 592] on span "Switch" at bounding box center [832, 603] width 52 height 28
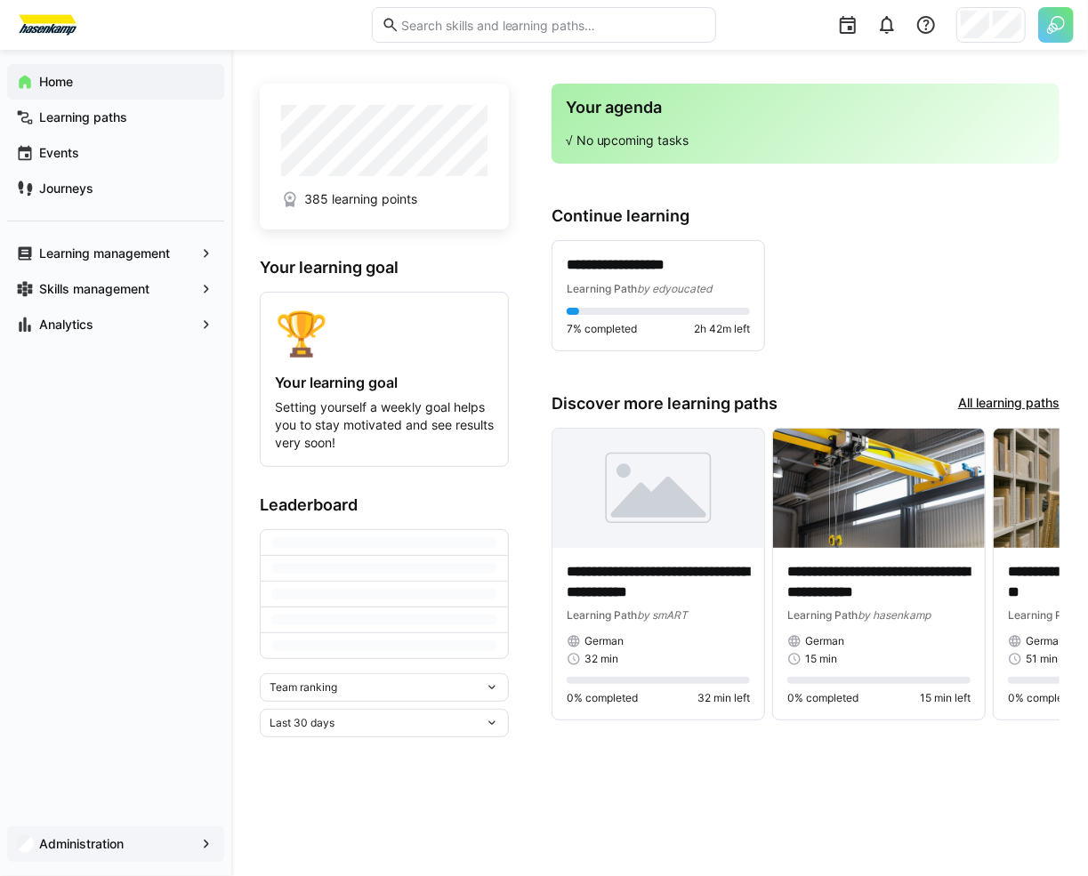
click at [151, 842] on span "Administration" at bounding box center [115, 844] width 158 height 18
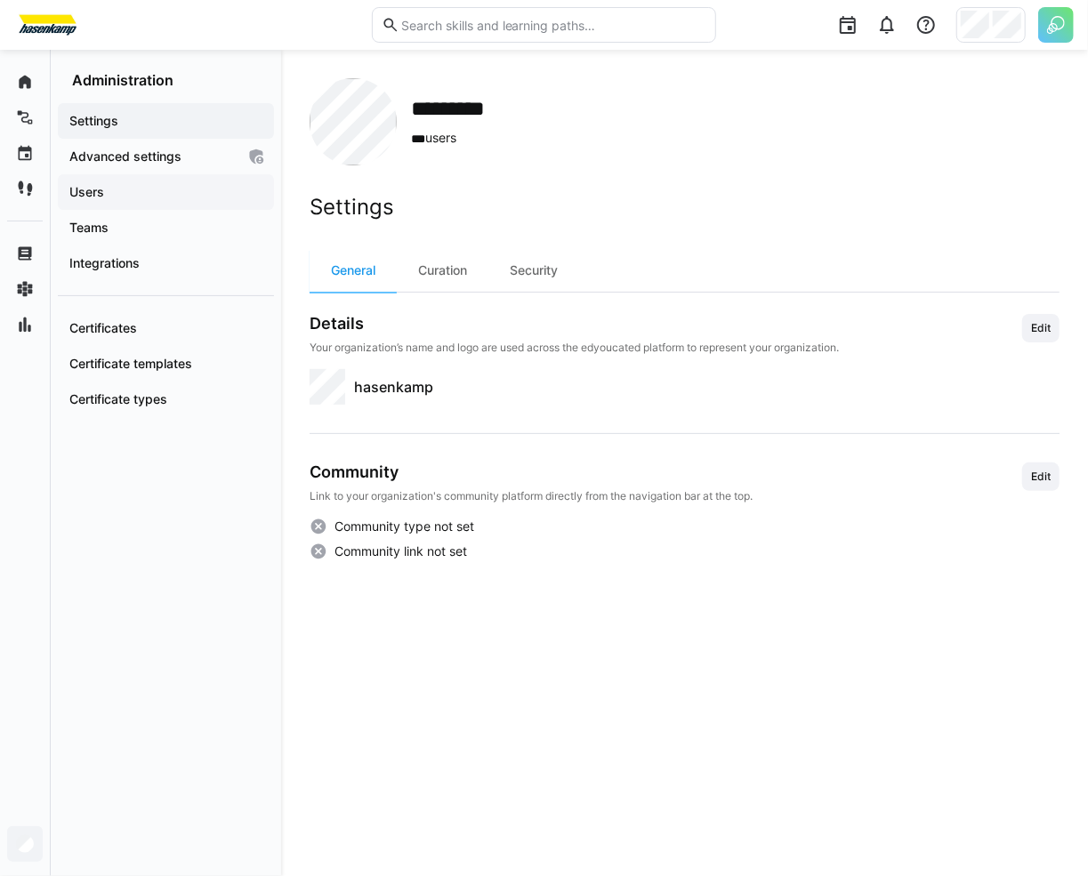
click at [168, 181] on div "Users" at bounding box center [166, 192] width 216 height 36
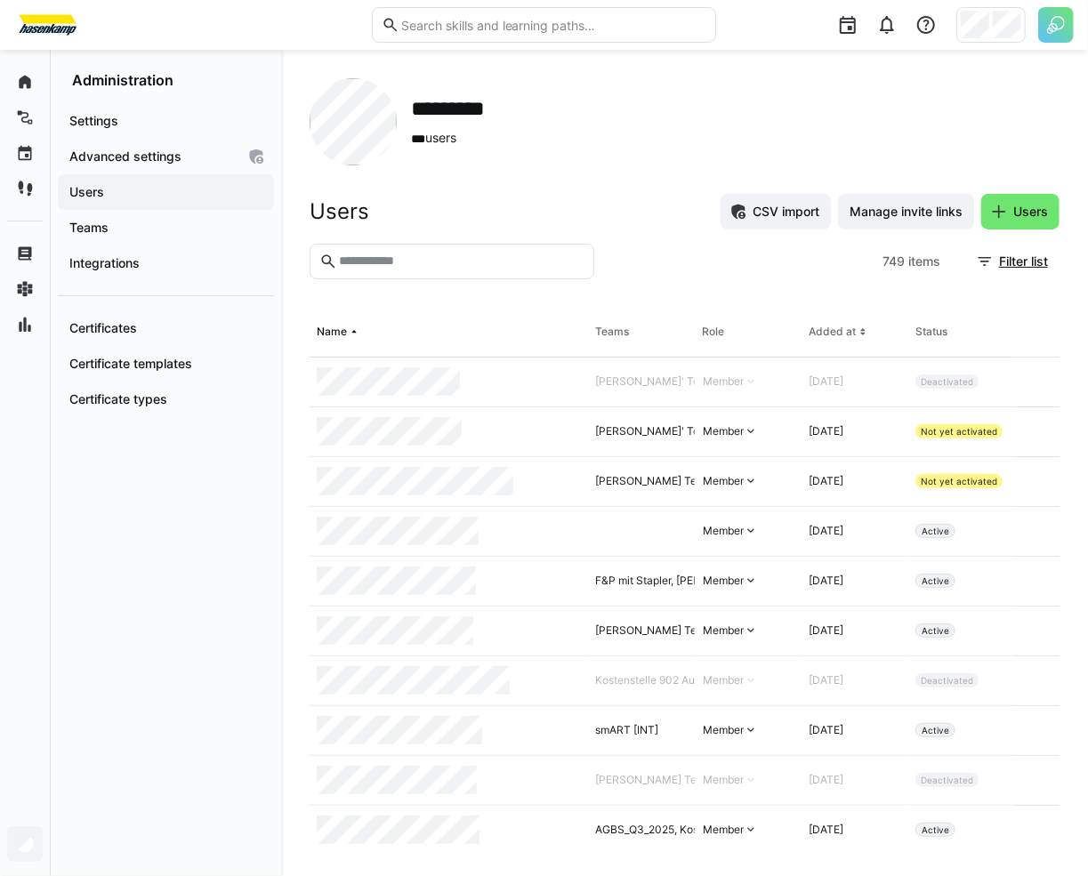
click at [481, 255] on input "text" at bounding box center [460, 262] width 247 height 16
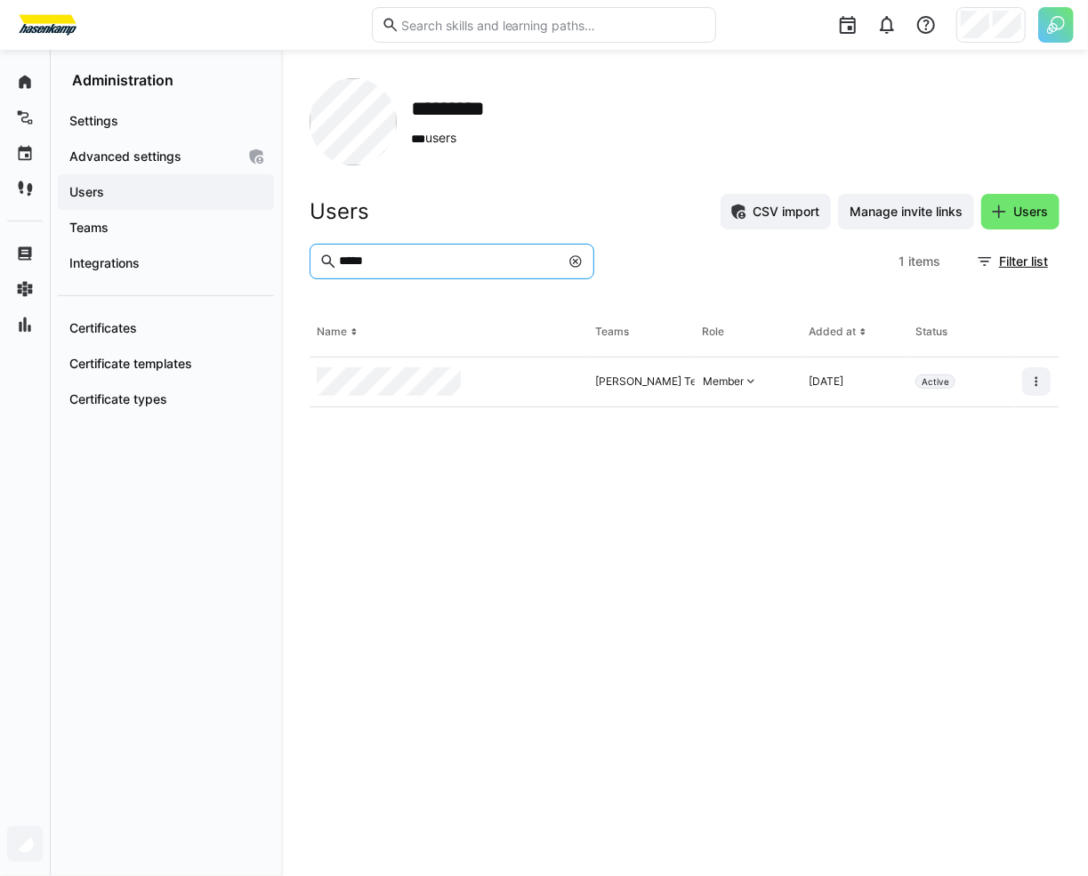
type input "*****"
click at [475, 370] on div at bounding box center [449, 383] width 278 height 50
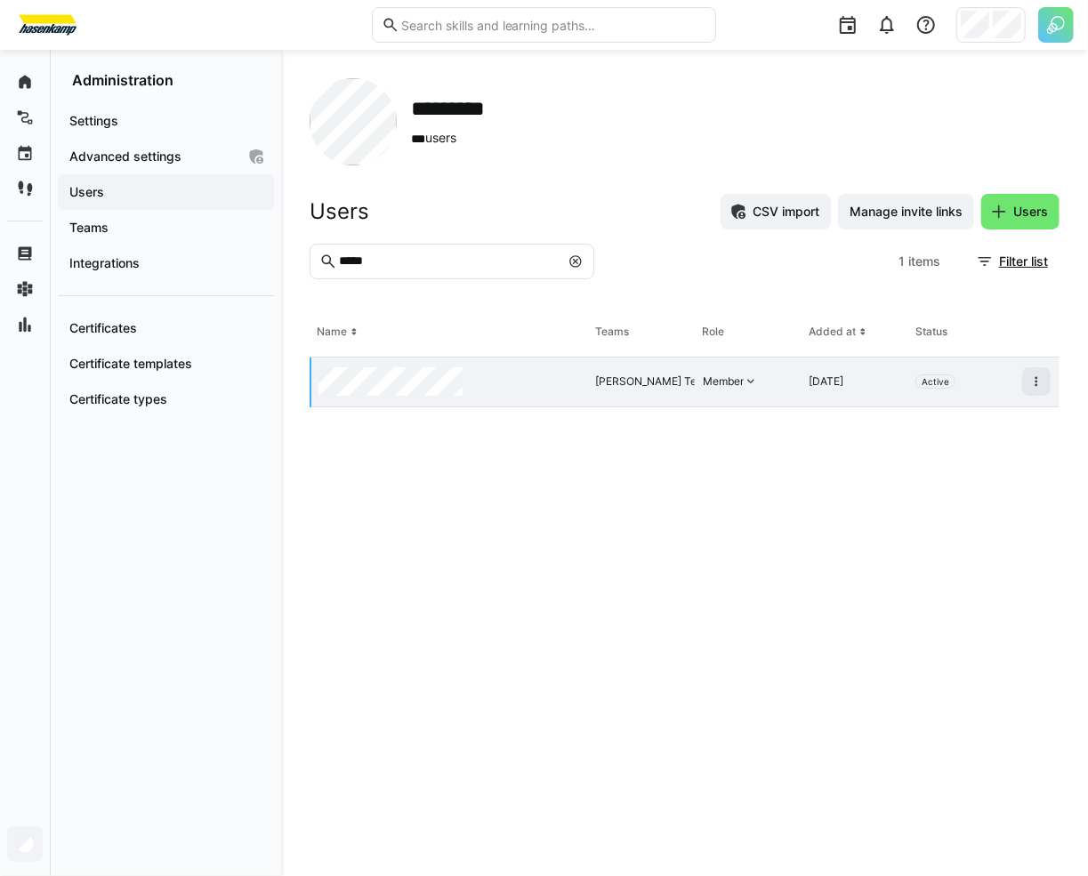
click at [514, 375] on div at bounding box center [449, 383] width 277 height 50
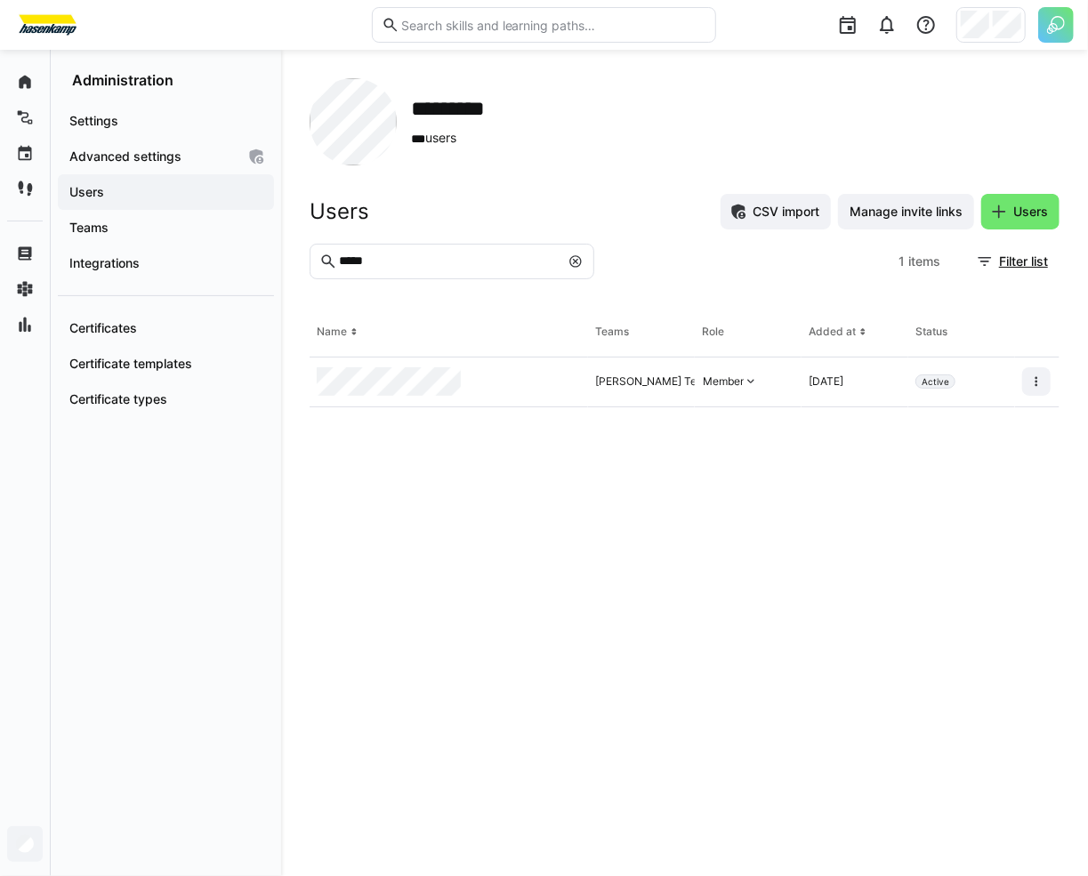
click at [514, 375] on div at bounding box center [449, 383] width 278 height 50
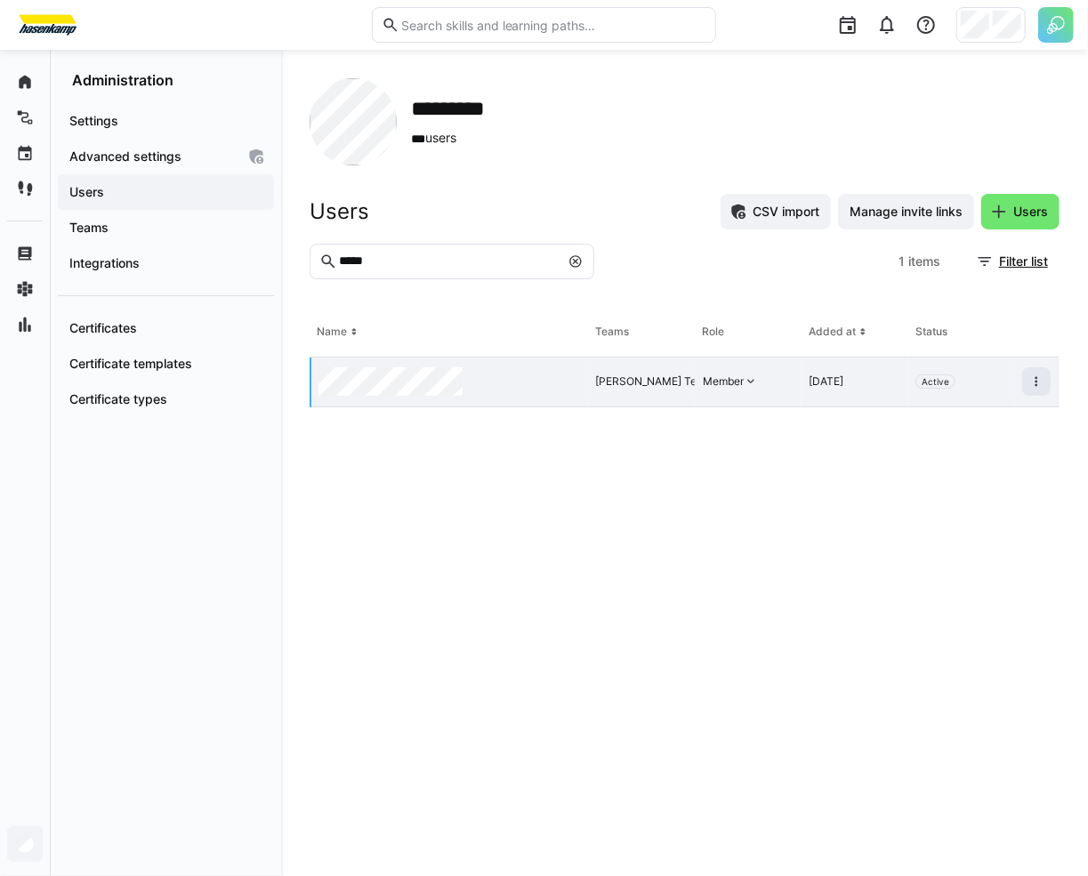
click at [514, 375] on div at bounding box center [449, 383] width 277 height 50
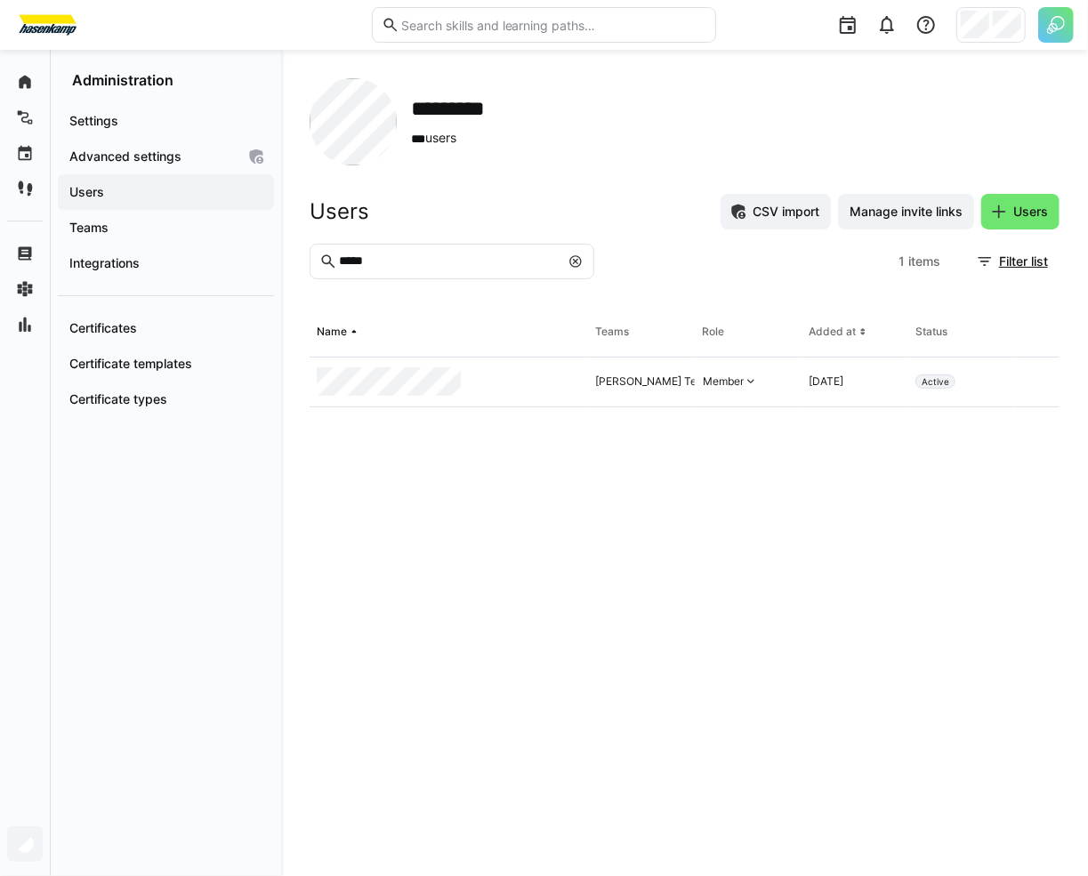
click at [556, 365] on div at bounding box center [449, 383] width 278 height 50
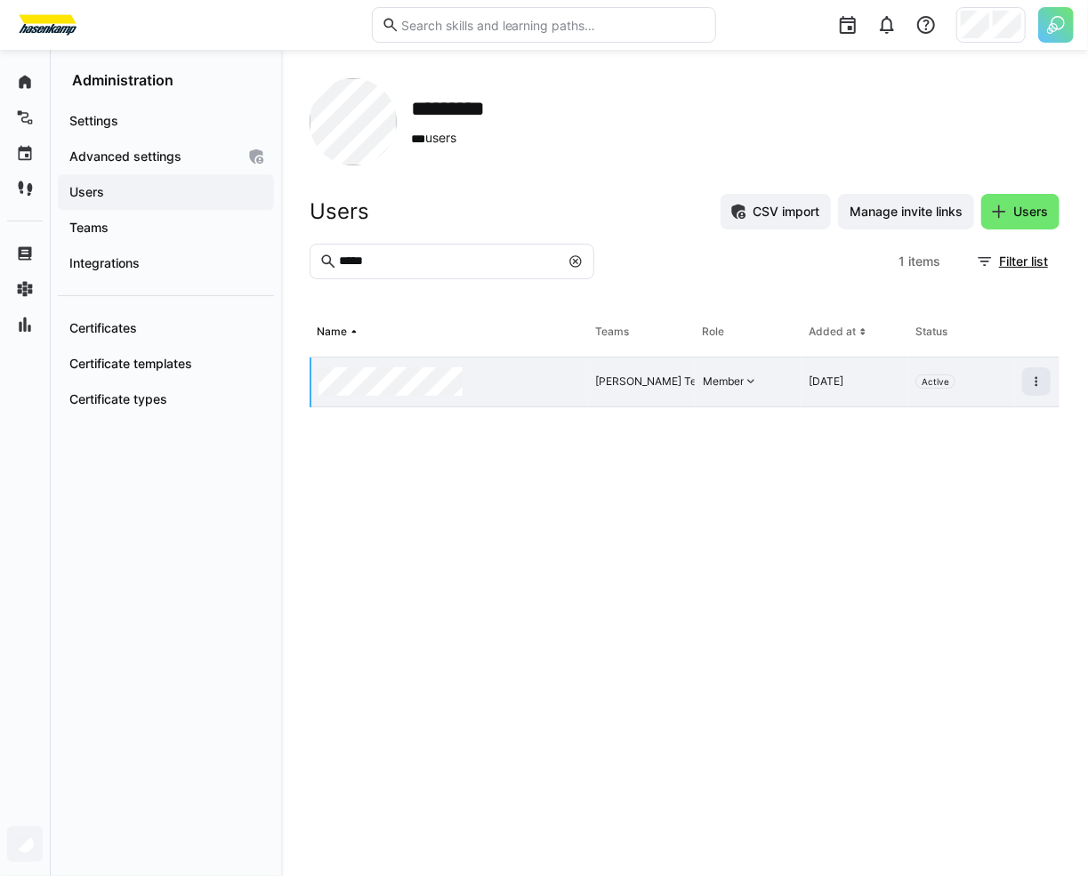
click at [556, 365] on div at bounding box center [449, 383] width 277 height 50
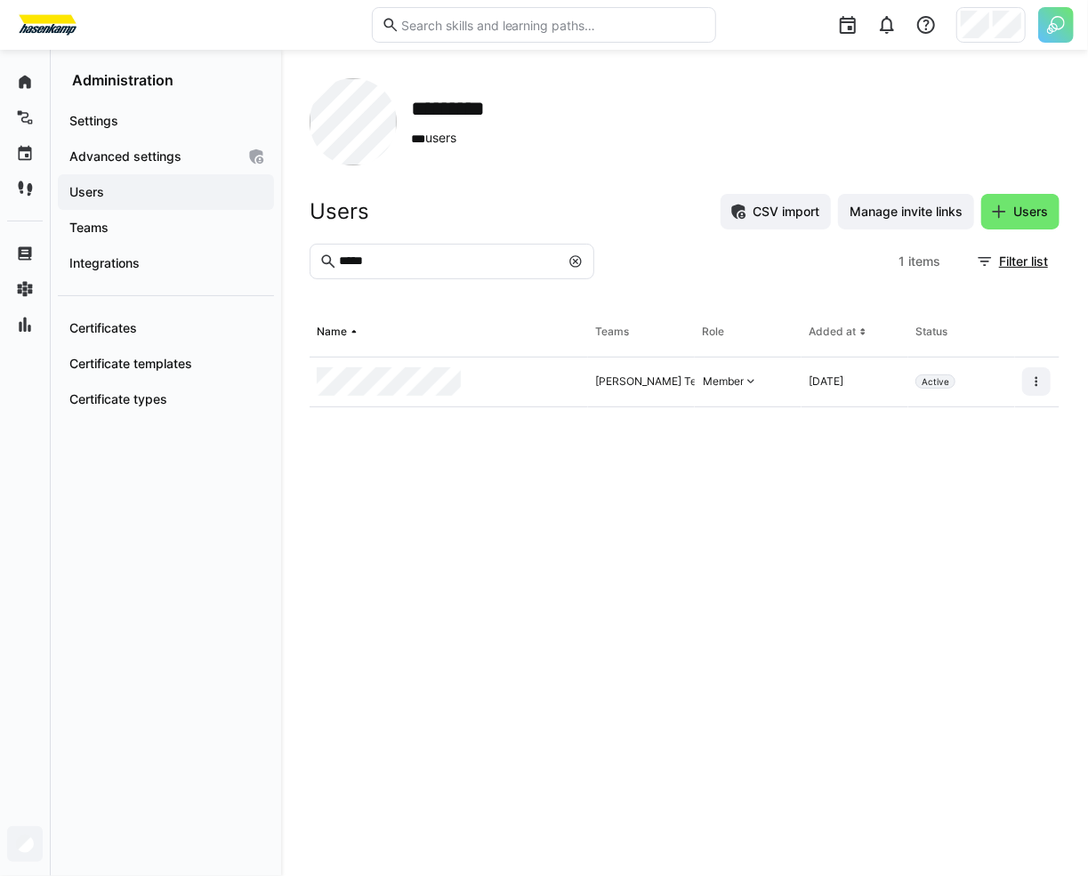
click at [556, 365] on div at bounding box center [449, 383] width 278 height 50
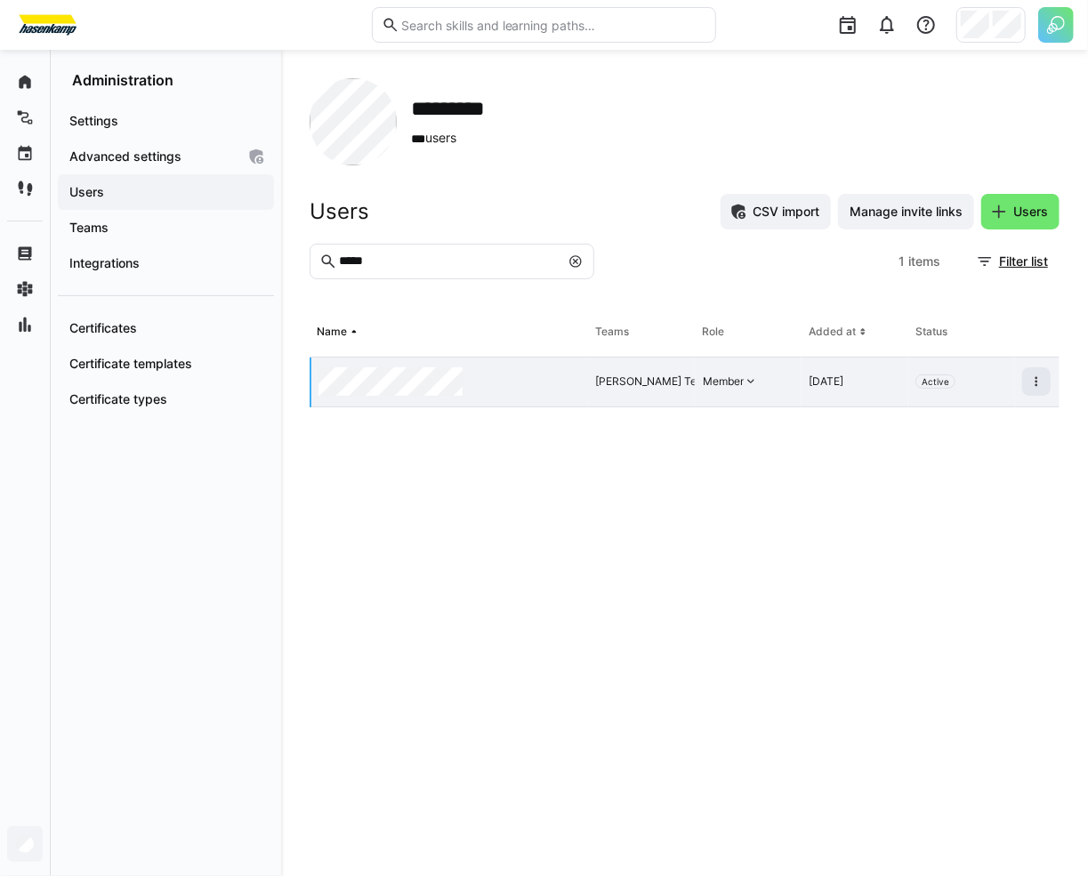
click at [556, 365] on div at bounding box center [449, 383] width 277 height 50
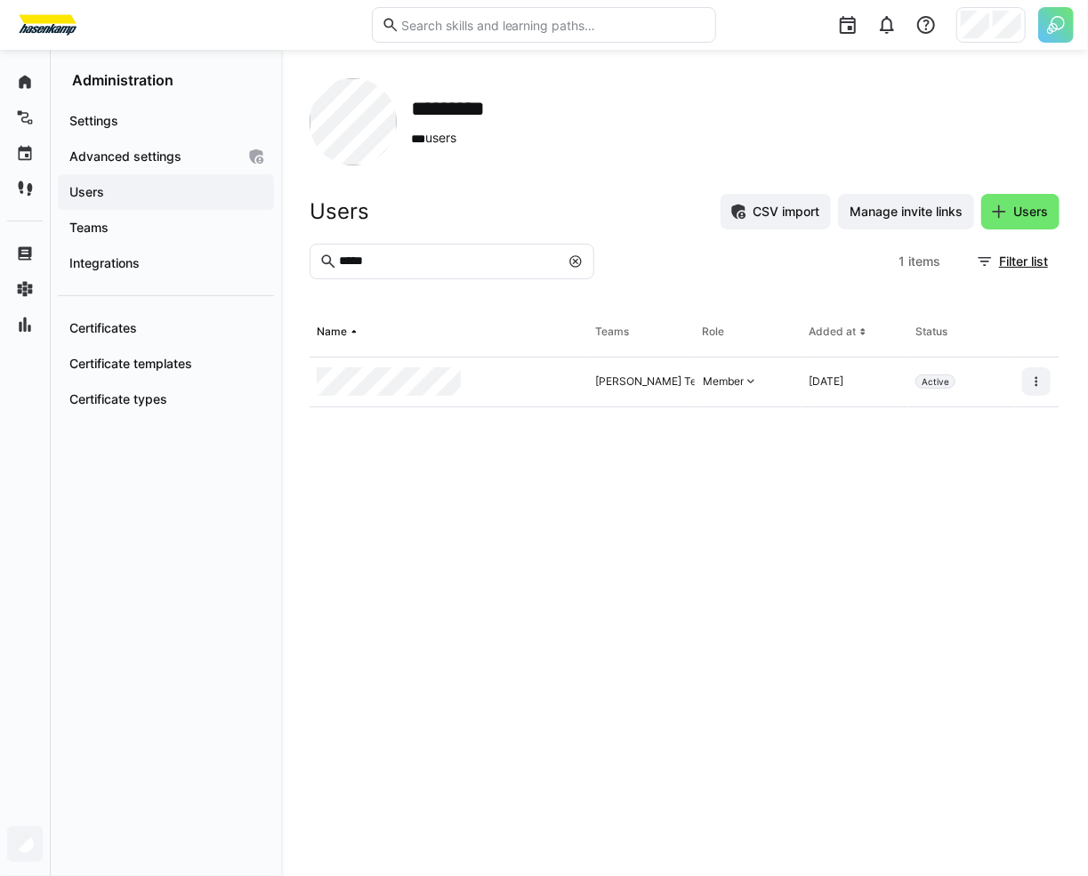
click at [556, 365] on div at bounding box center [449, 383] width 278 height 50
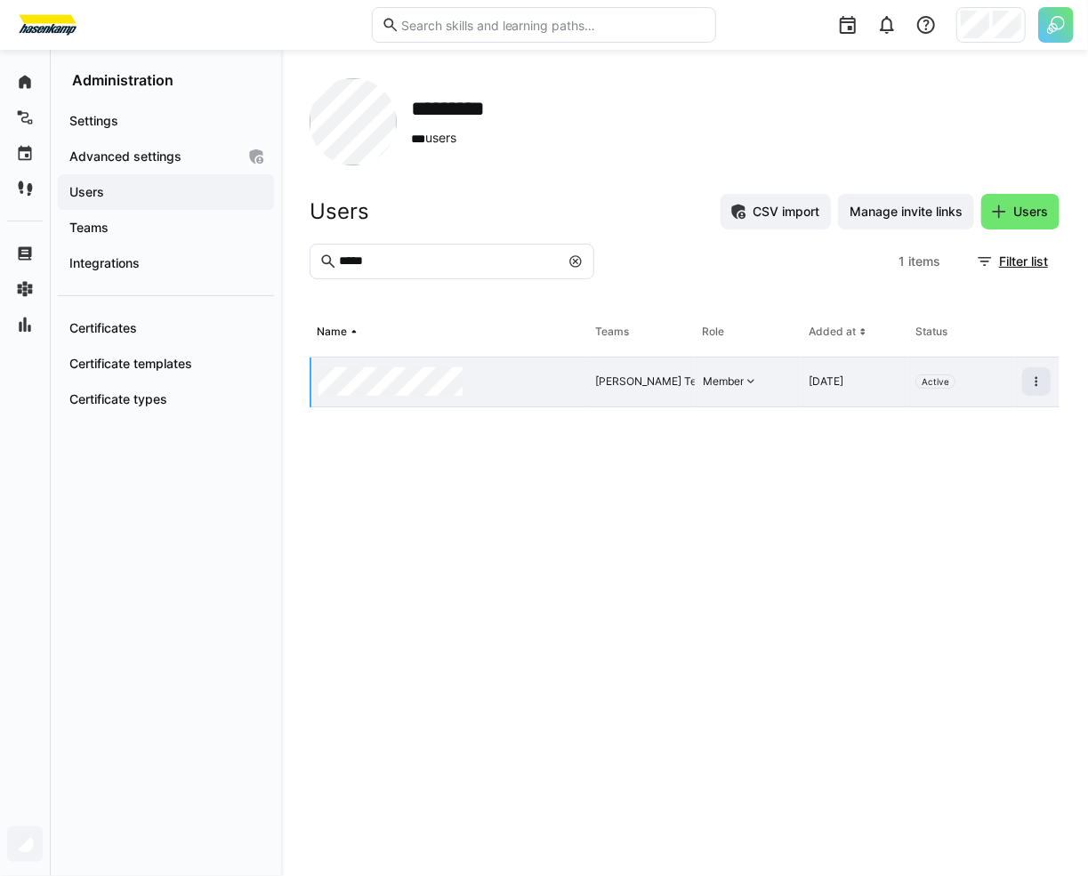
click at [556, 365] on div at bounding box center [449, 383] width 277 height 50
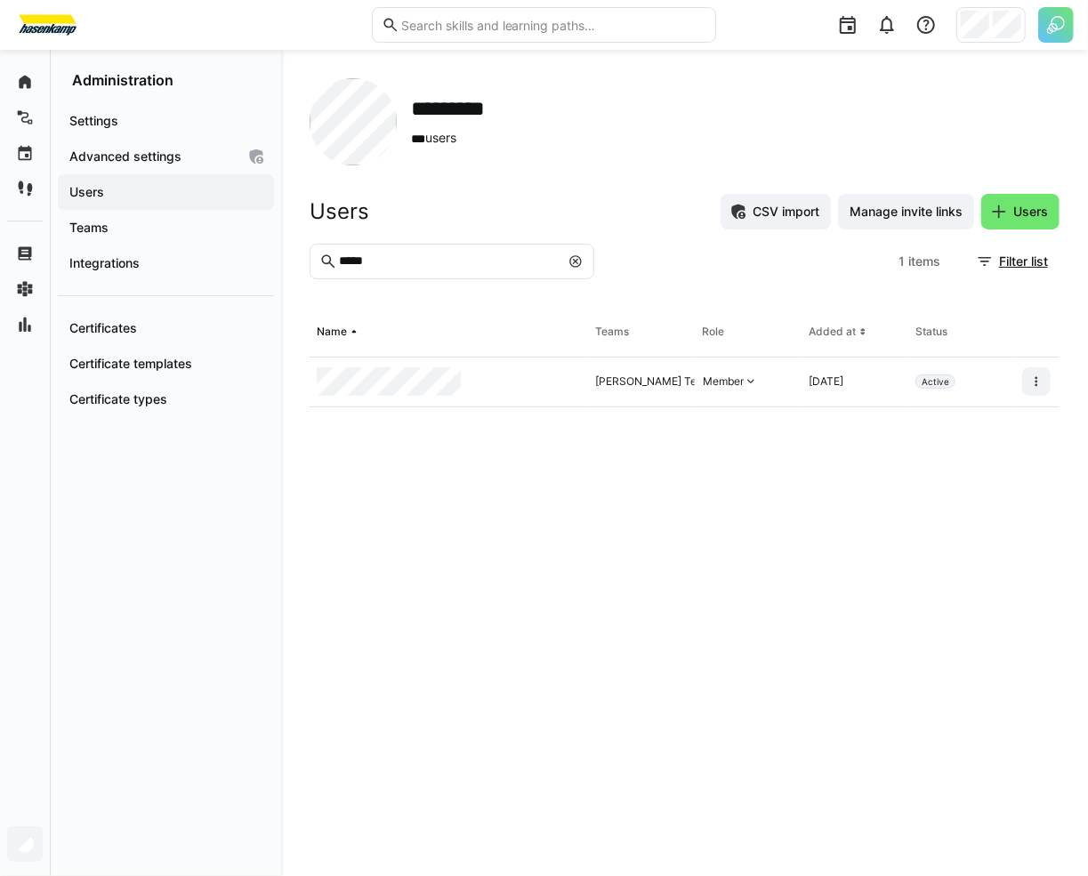
click at [556, 365] on div at bounding box center [449, 383] width 278 height 50
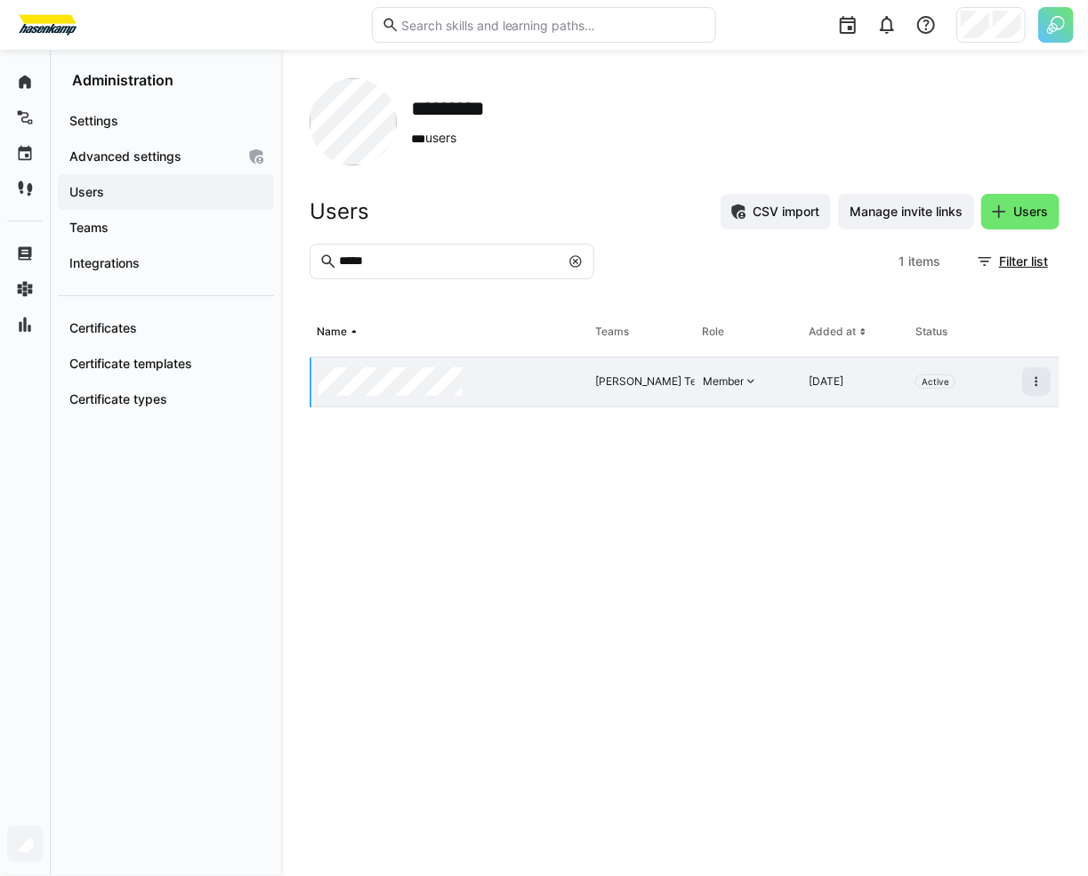
click at [556, 365] on div at bounding box center [449, 383] width 277 height 50
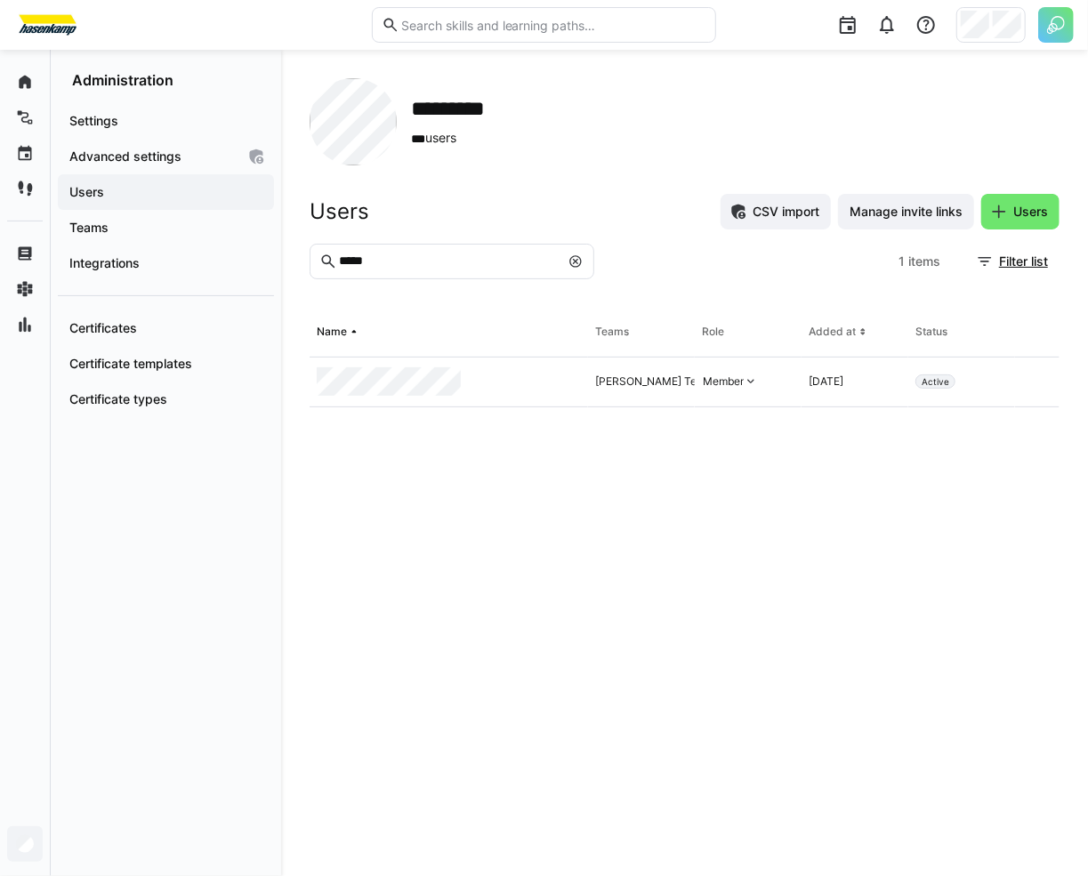
click at [600, 511] on eds-table "Name Teams Role Added at Status [PERSON_NAME] Team, Kostenstelle 426 Dispo Fran…" at bounding box center [685, 578] width 750 height 540
click at [474, 370] on div at bounding box center [449, 383] width 278 height 50
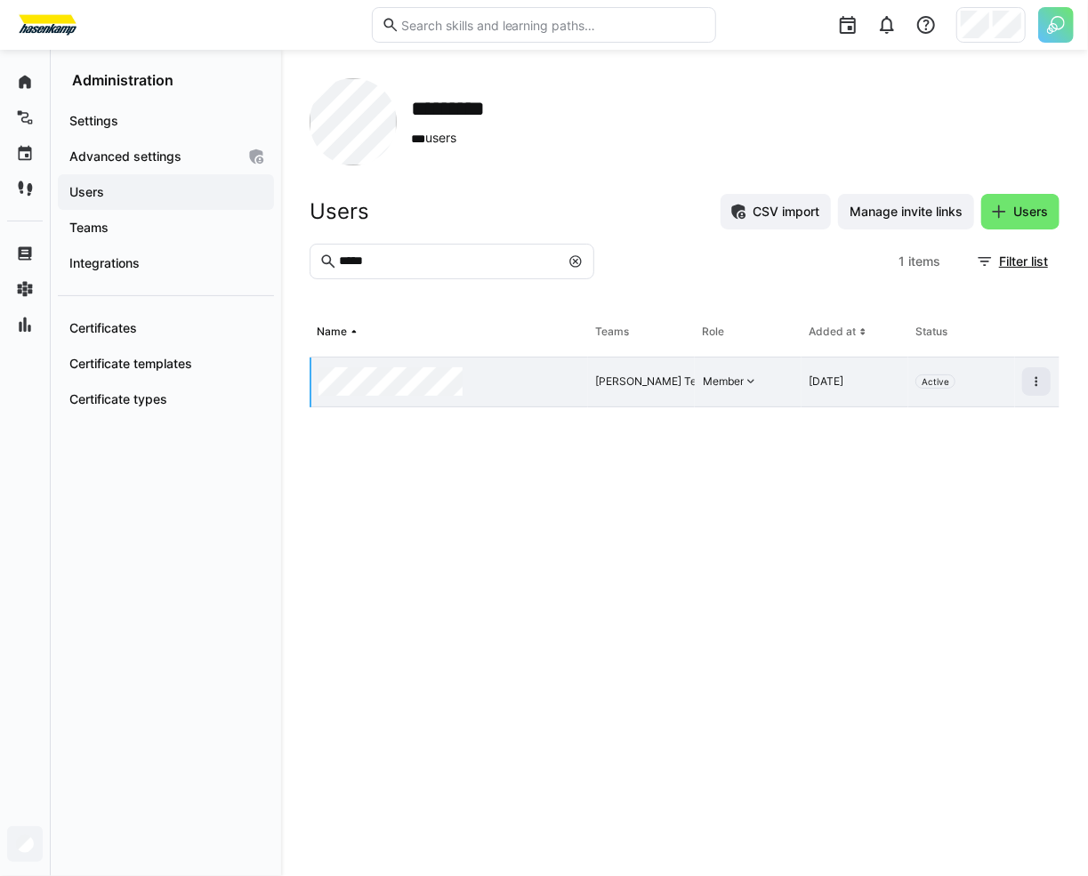
click at [488, 370] on div at bounding box center [449, 383] width 277 height 50
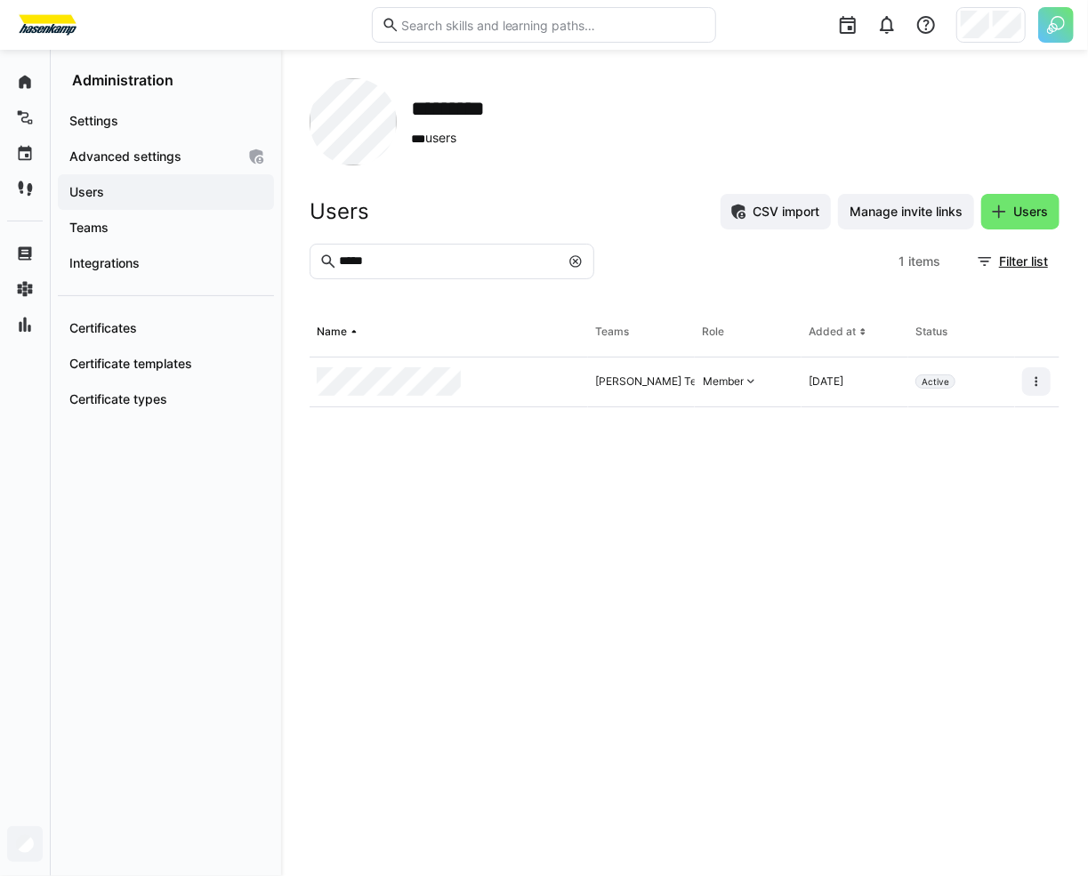
click at [488, 370] on div at bounding box center [449, 383] width 278 height 50
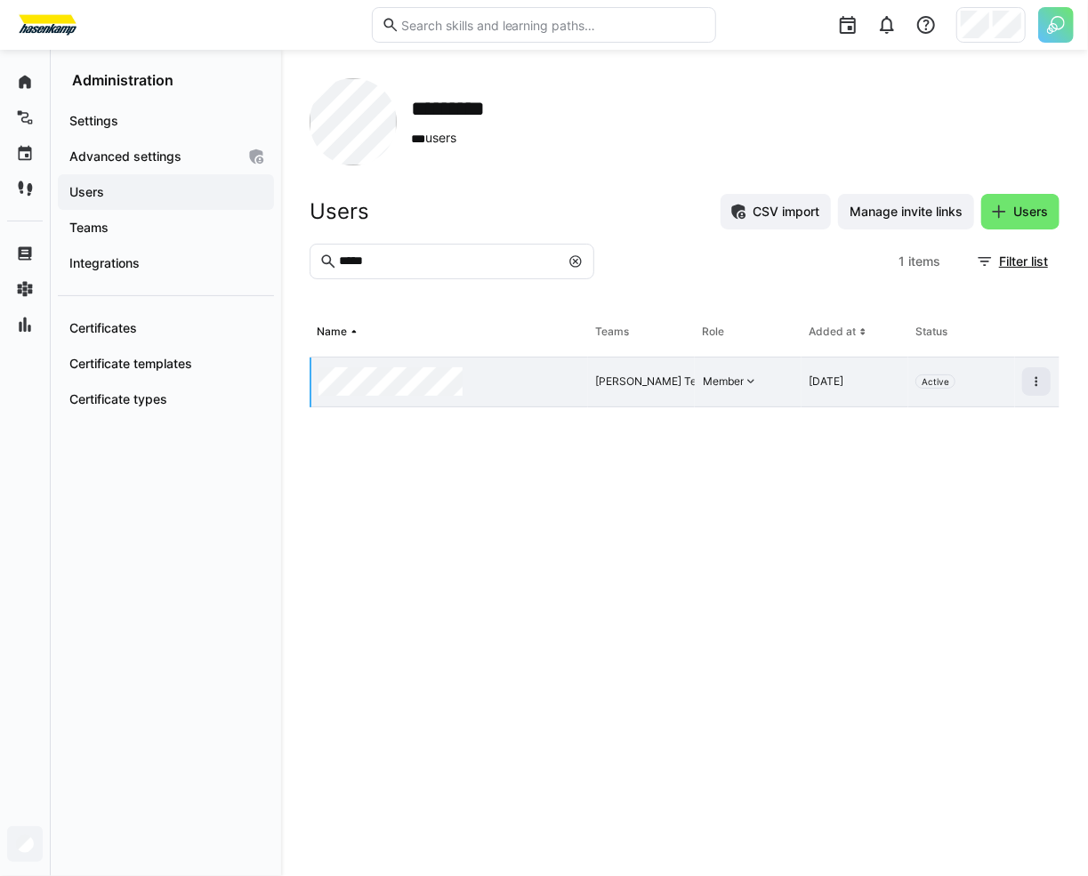
click at [488, 370] on div at bounding box center [449, 383] width 277 height 50
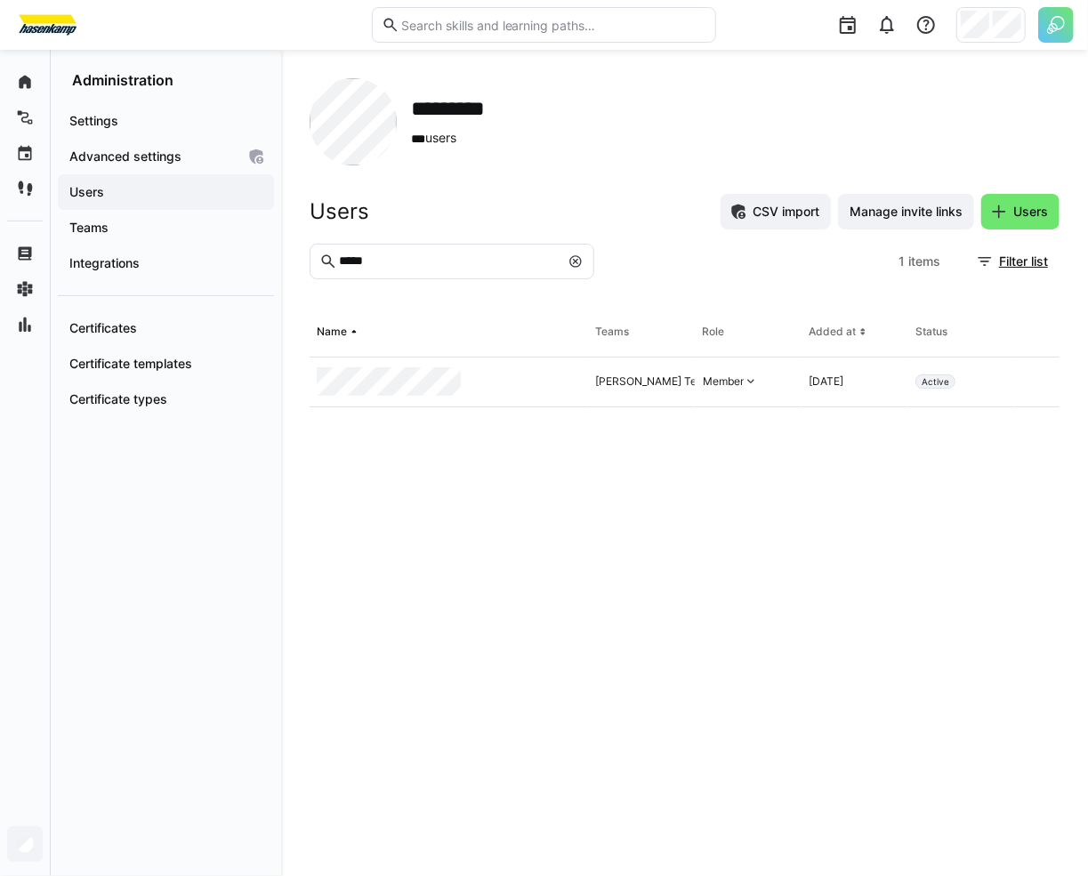
click at [569, 462] on eds-table "Name Teams Role Added at Status [PERSON_NAME] Team, Kostenstelle 426 Dispo Fran…" at bounding box center [685, 578] width 750 height 540
click at [525, 384] on div at bounding box center [449, 383] width 278 height 50
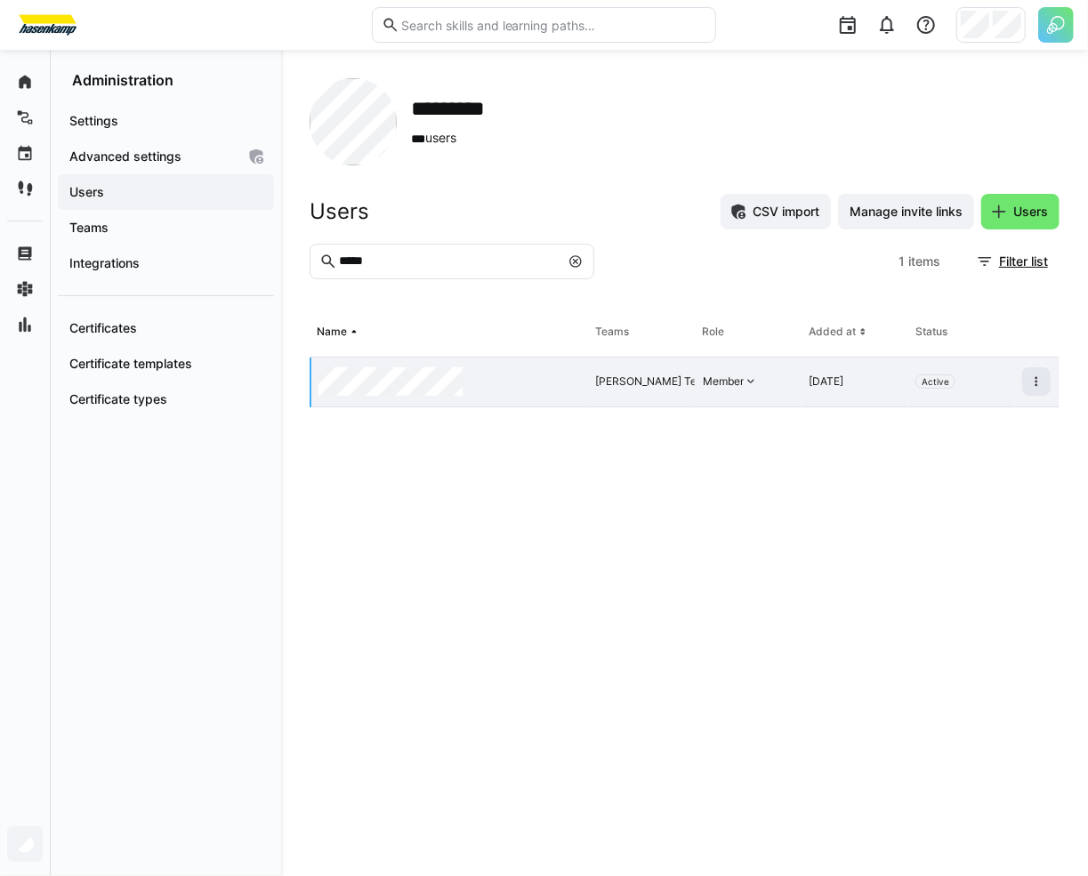
click at [525, 384] on div at bounding box center [449, 383] width 277 height 50
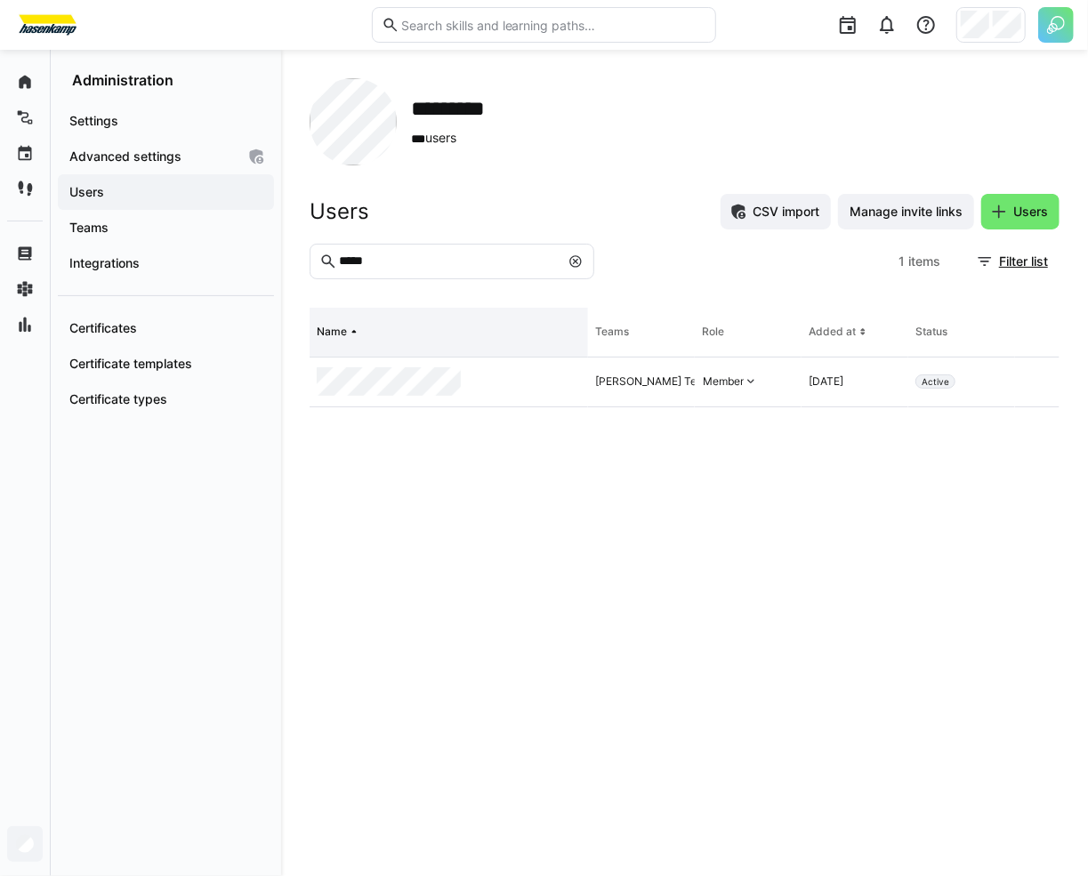
click at [522, 354] on th "Name" at bounding box center [449, 333] width 278 height 50
click at [529, 332] on th "Name" at bounding box center [449, 333] width 278 height 50
click at [559, 390] on div at bounding box center [449, 383] width 278 height 50
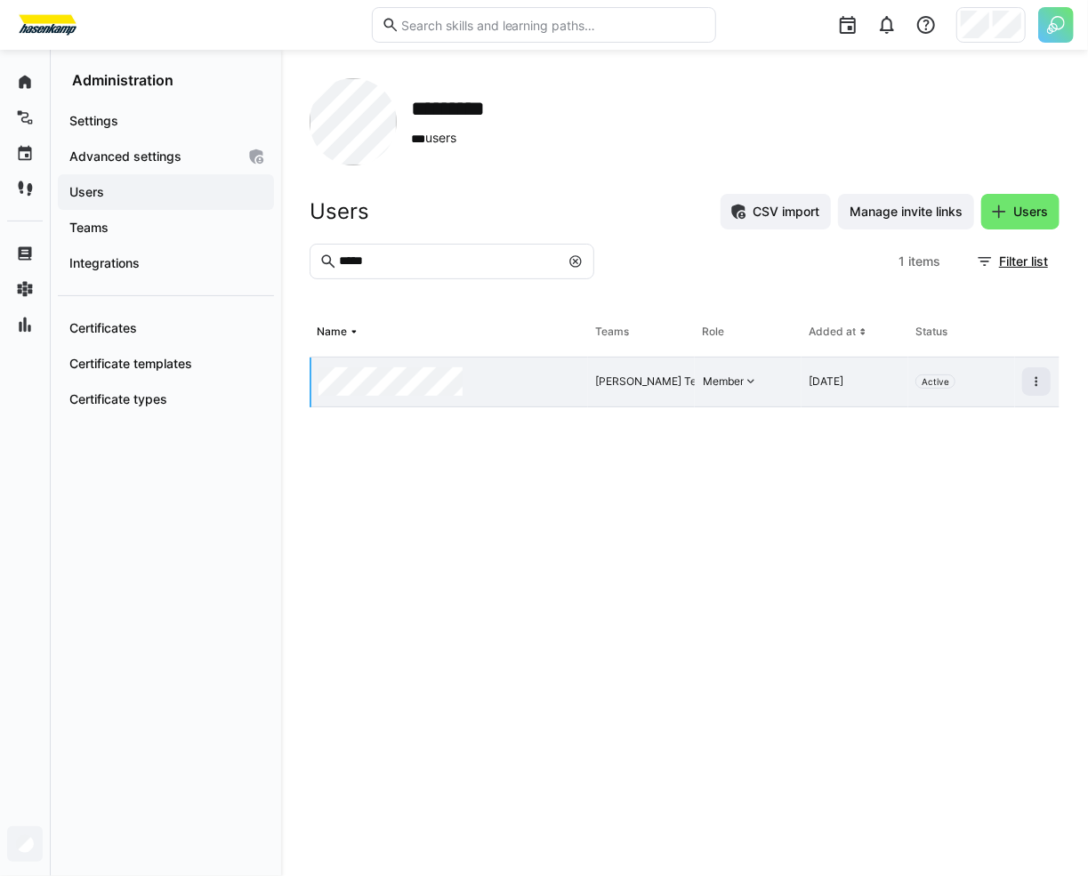
click at [559, 390] on div at bounding box center [449, 383] width 277 height 50
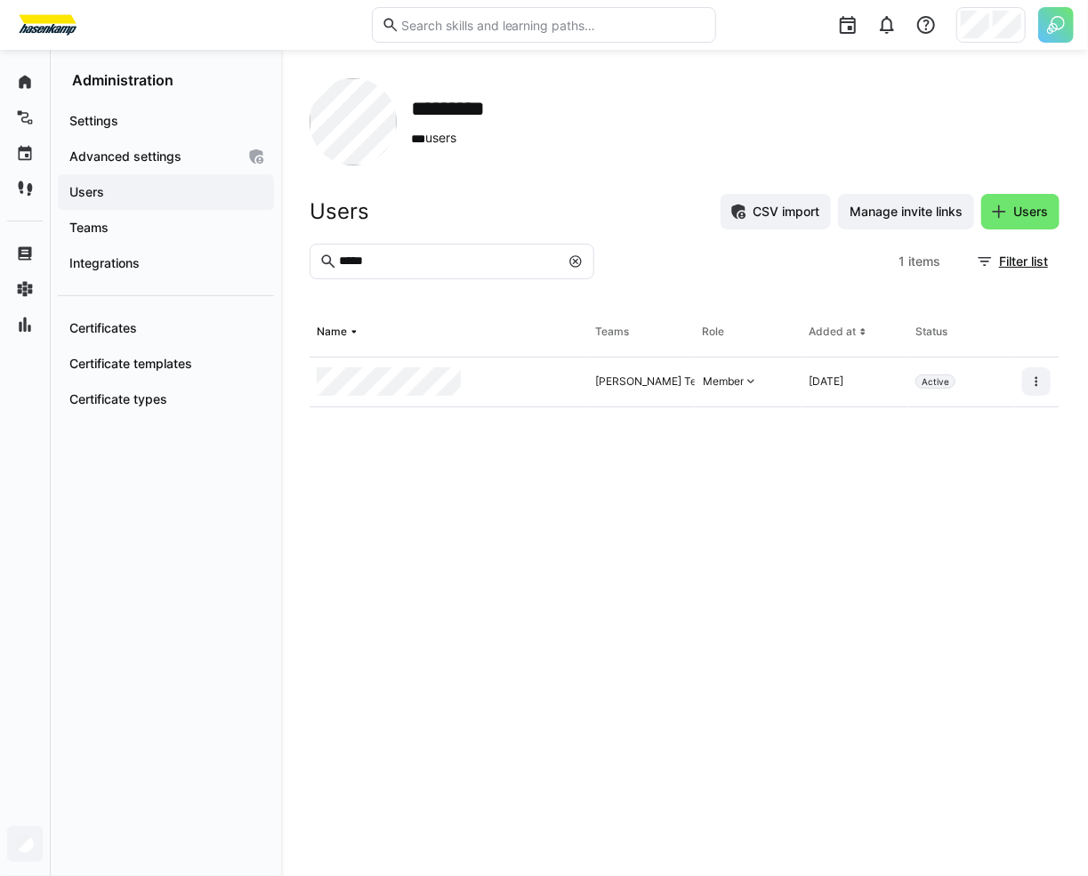
click at [555, 373] on div at bounding box center [449, 383] width 278 height 50
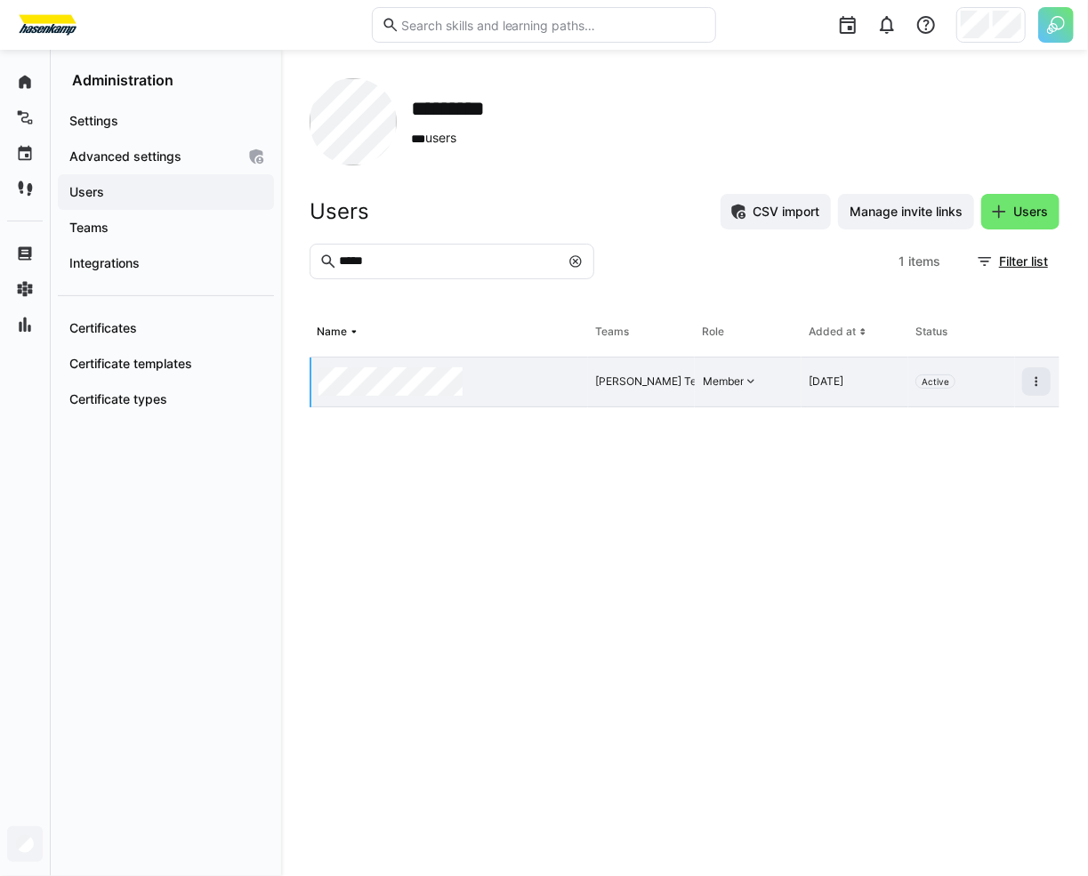
click at [555, 373] on div at bounding box center [449, 383] width 277 height 50
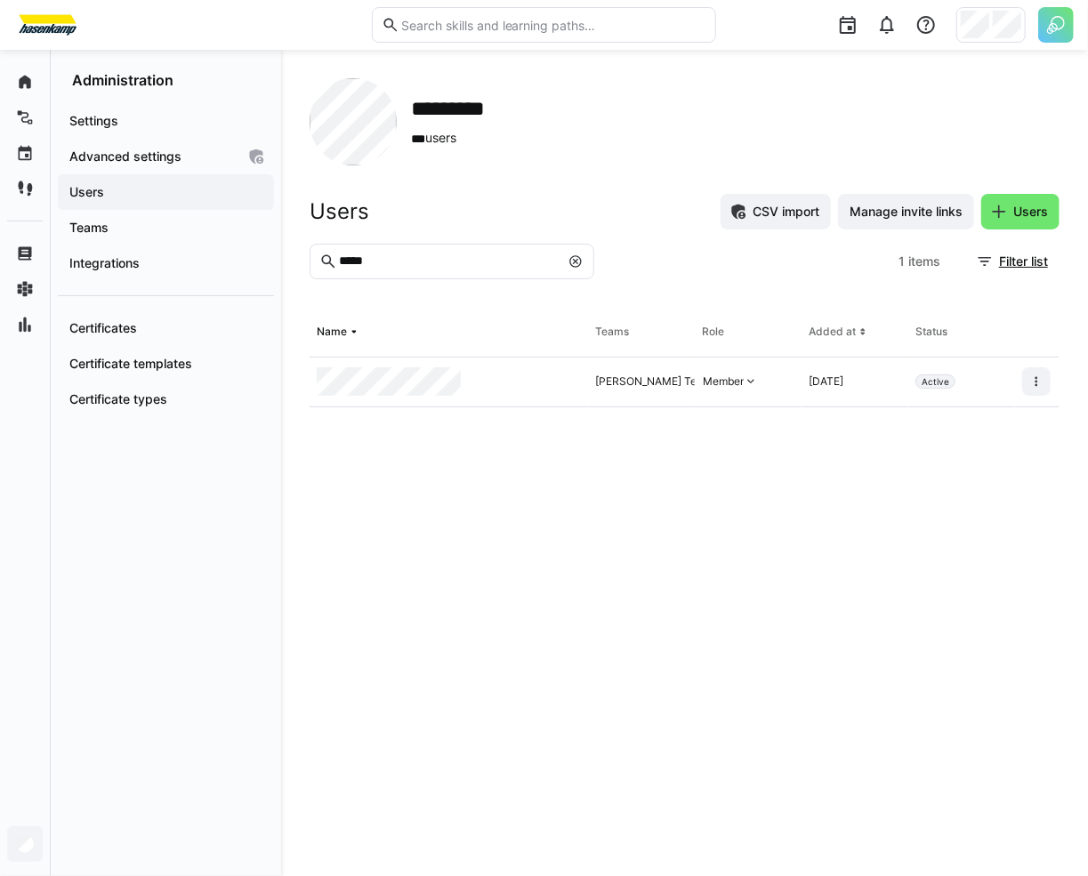
click at [555, 373] on div at bounding box center [449, 383] width 278 height 50
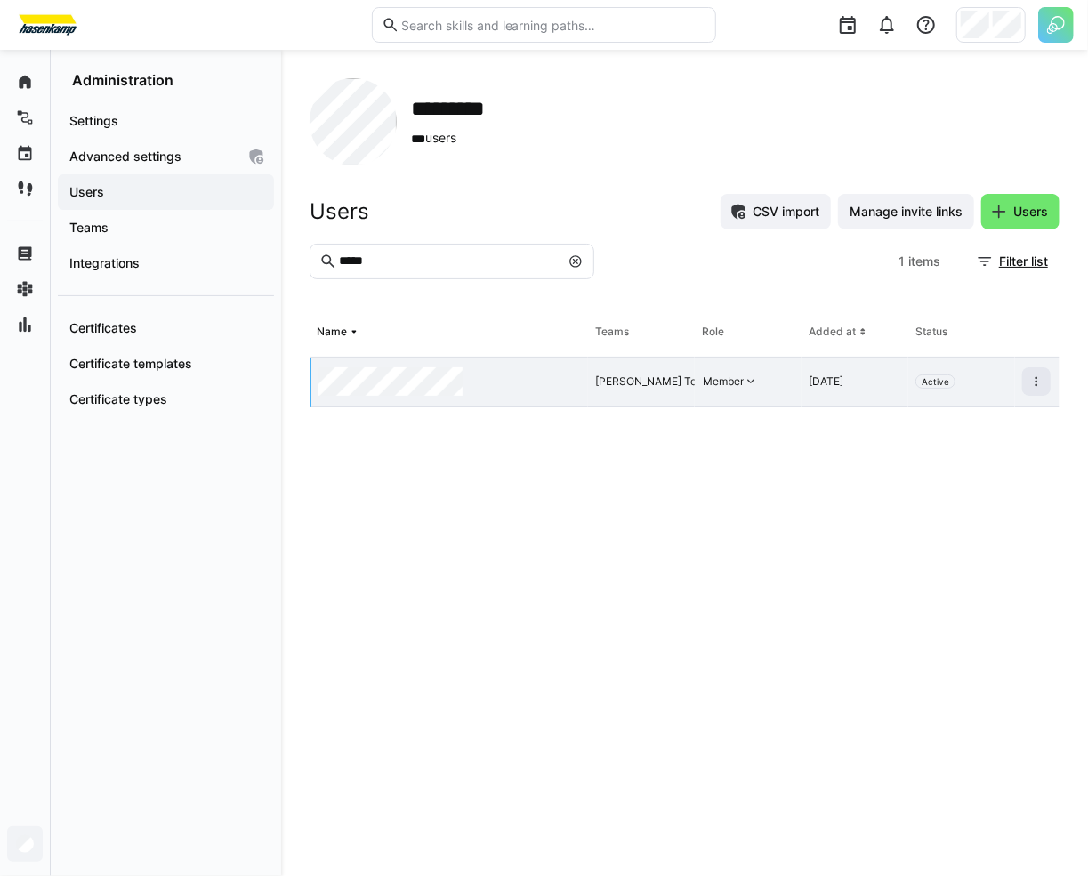
click at [557, 404] on div at bounding box center [449, 383] width 277 height 50
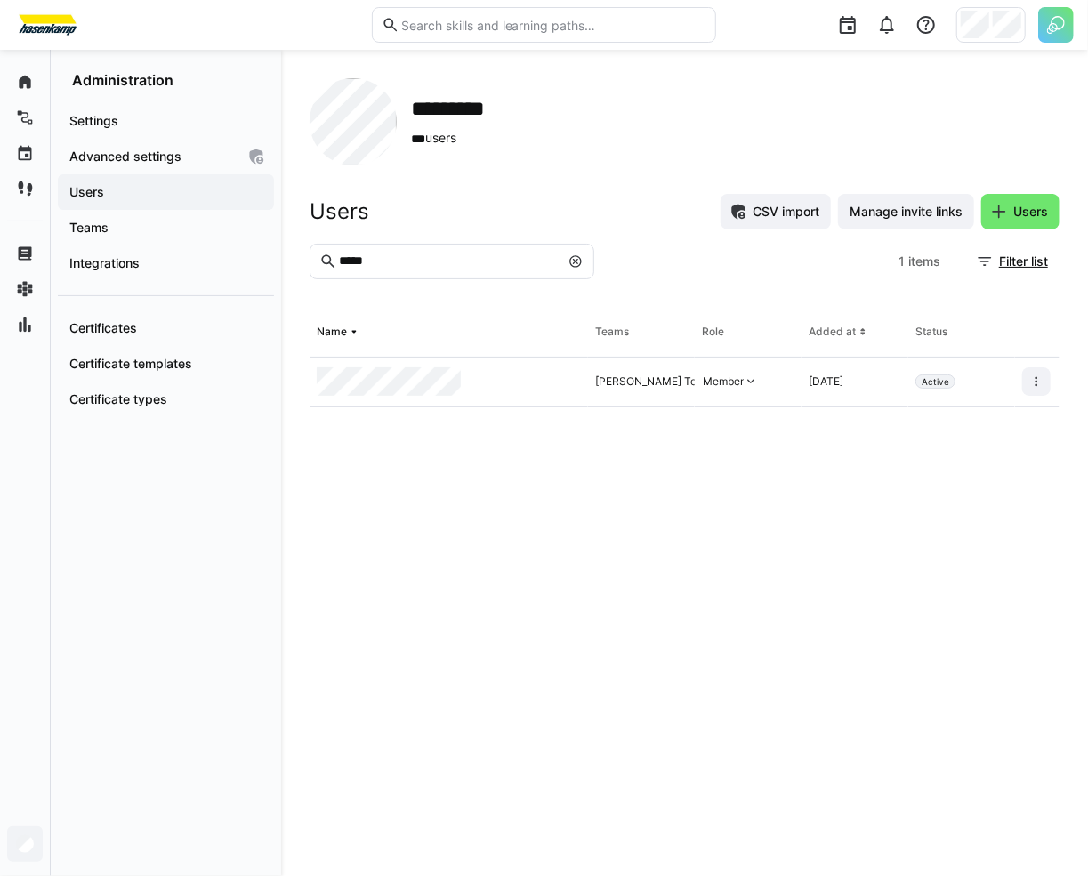
click at [553, 378] on div at bounding box center [449, 383] width 278 height 50
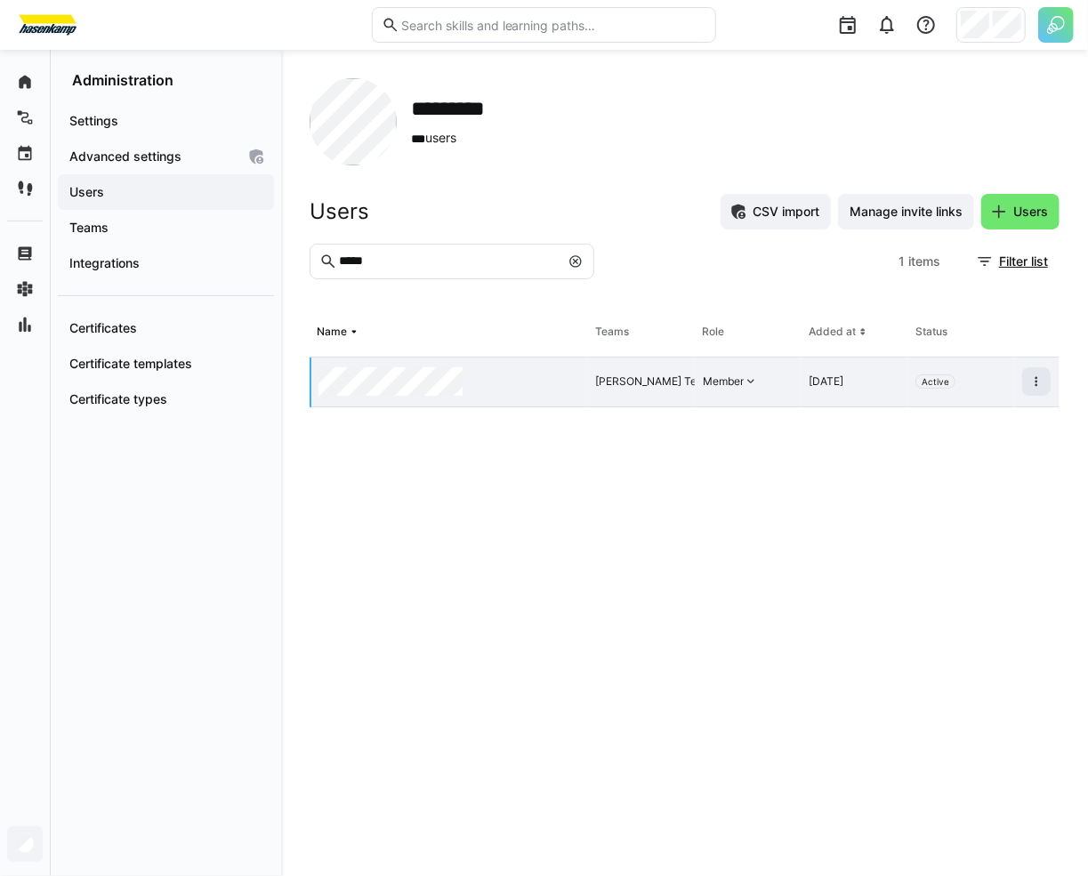
click at [553, 378] on div at bounding box center [449, 383] width 277 height 50
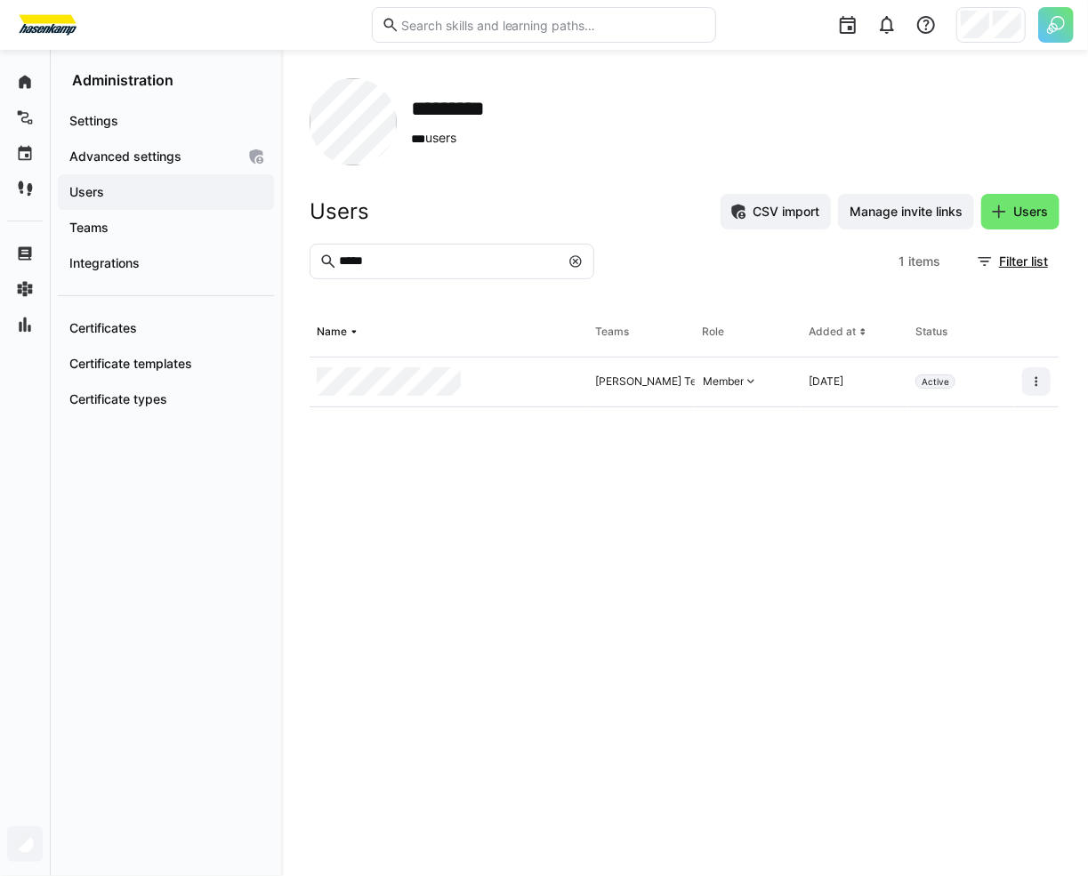
click at [555, 389] on div at bounding box center [449, 383] width 278 height 50
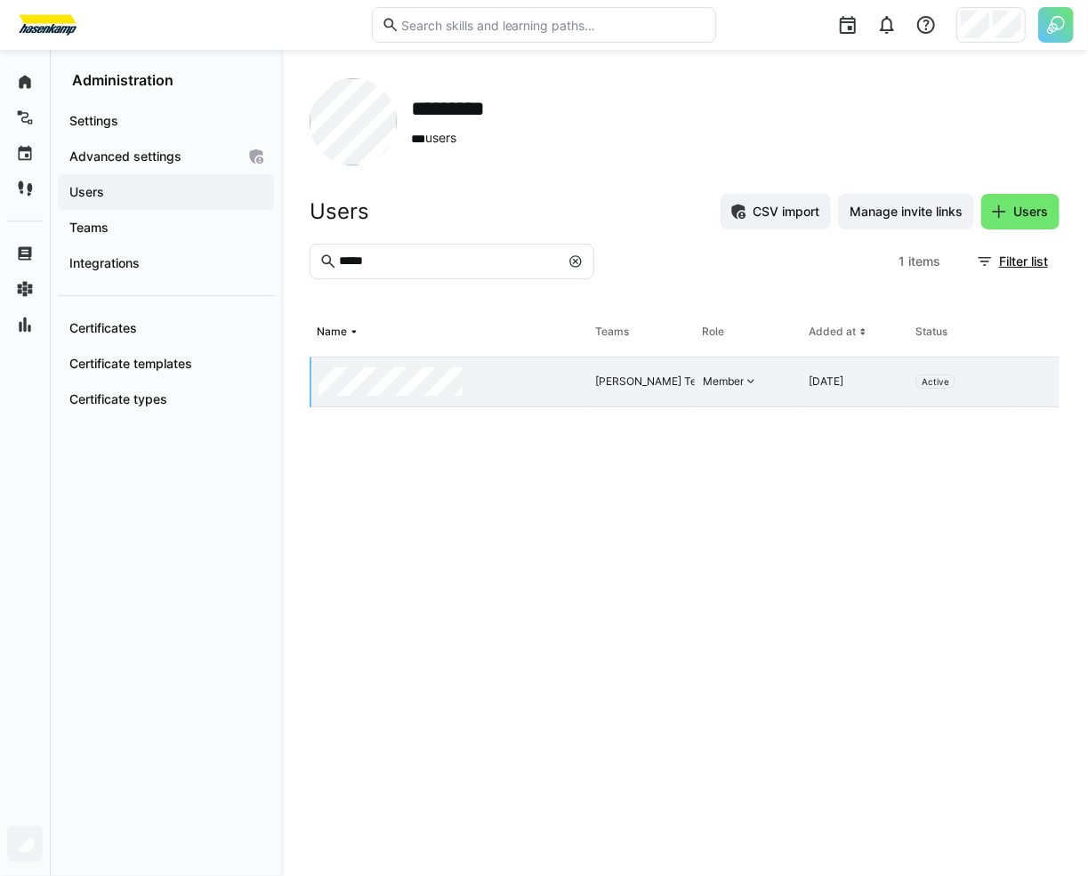
click at [523, 442] on eds-table "Name Teams Role Added at Status [PERSON_NAME] Team, Kostenstelle 426 Dispo Fran…" at bounding box center [685, 578] width 750 height 540
click at [520, 406] on div at bounding box center [449, 383] width 277 height 50
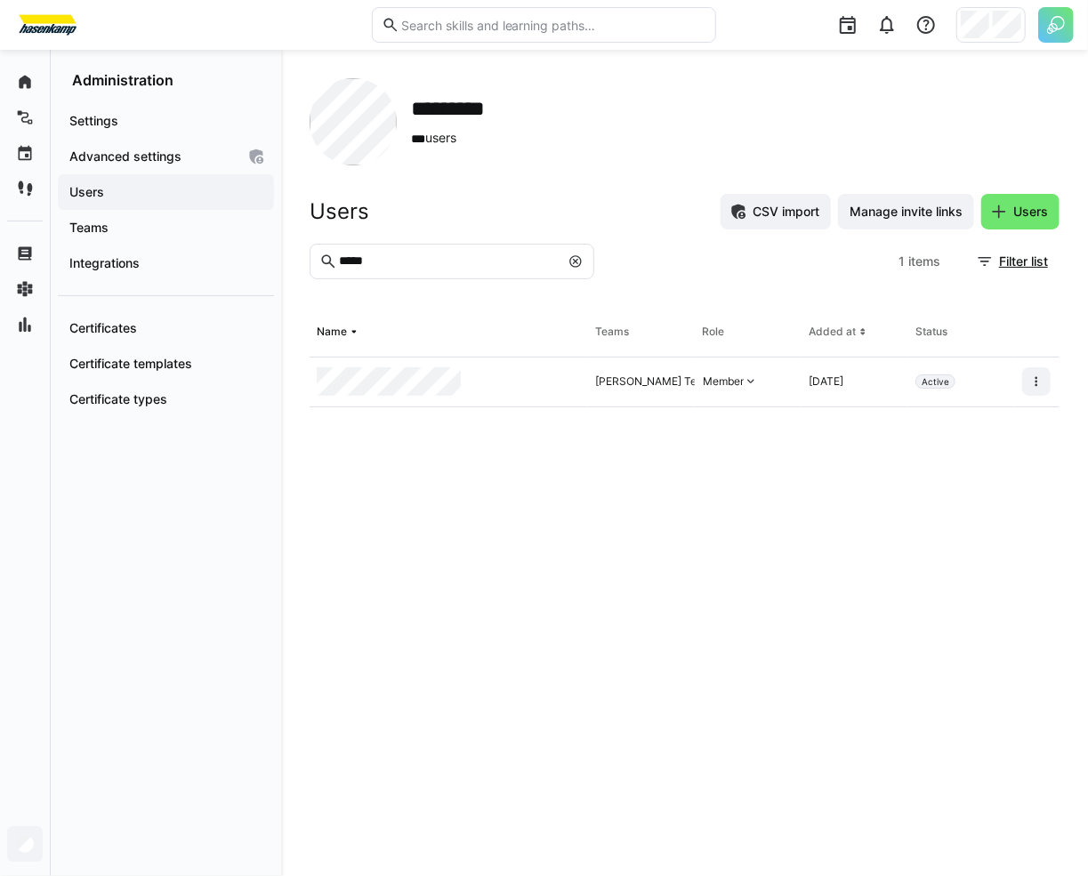
click at [528, 377] on div at bounding box center [449, 383] width 278 height 50
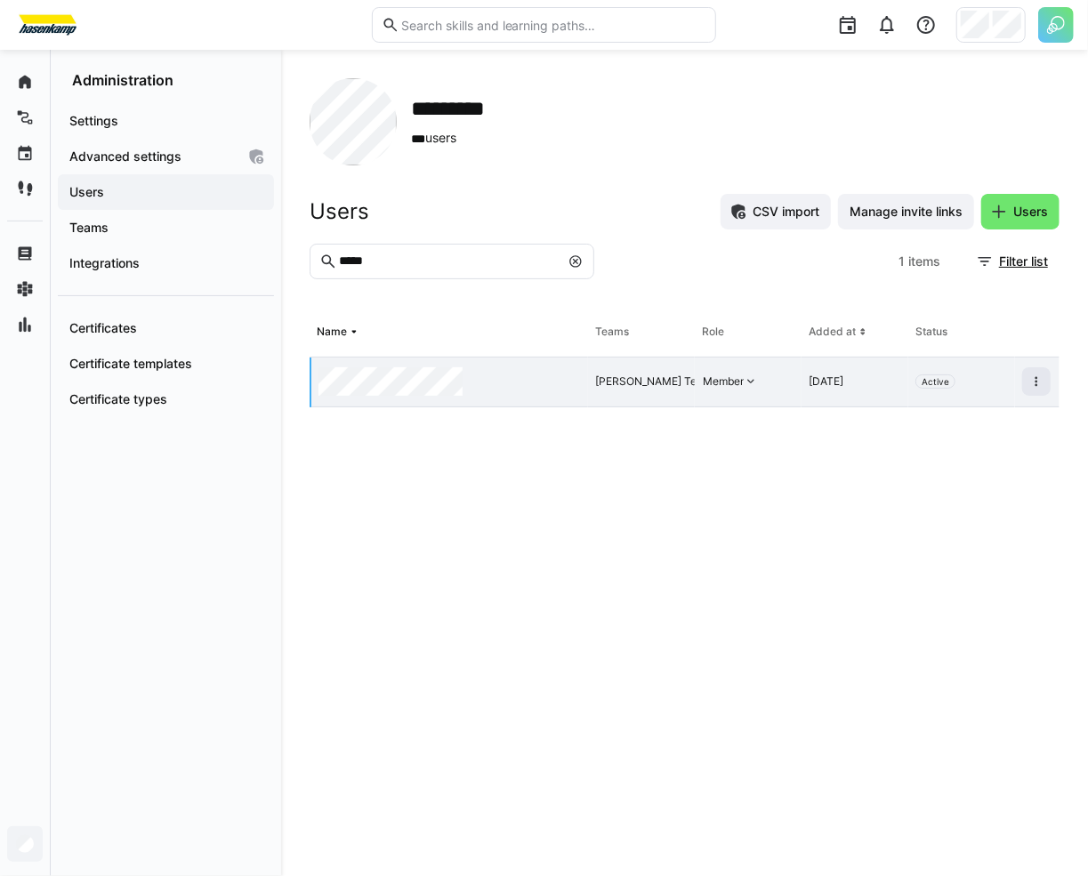
click at [537, 373] on div at bounding box center [449, 383] width 277 height 50
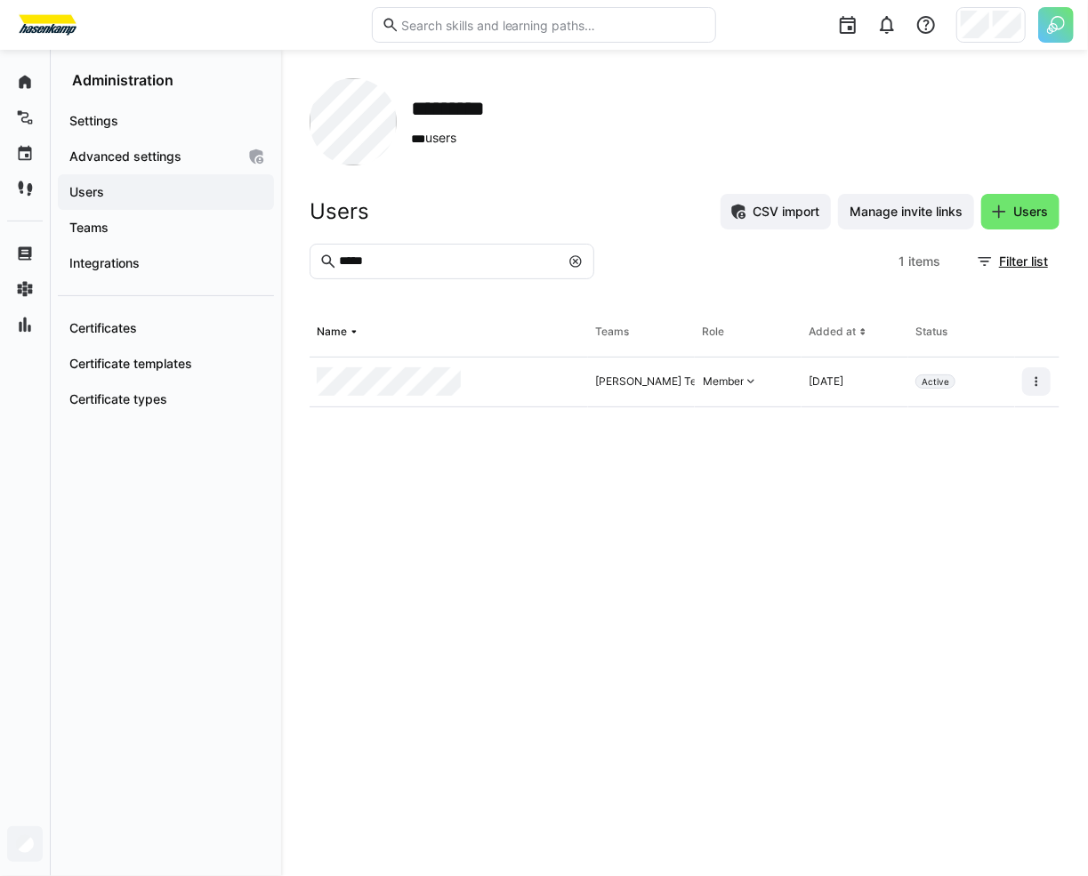
click at [537, 373] on div at bounding box center [449, 383] width 278 height 50
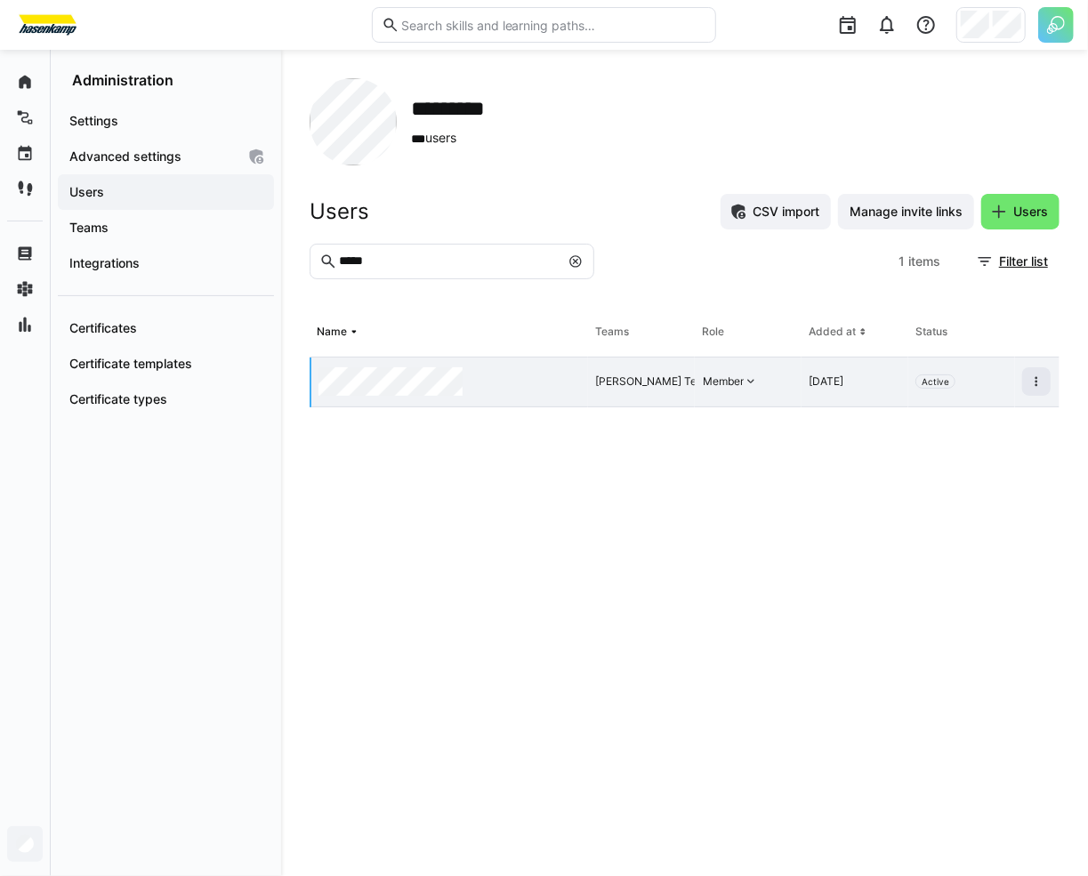
click at [537, 373] on div at bounding box center [449, 383] width 277 height 50
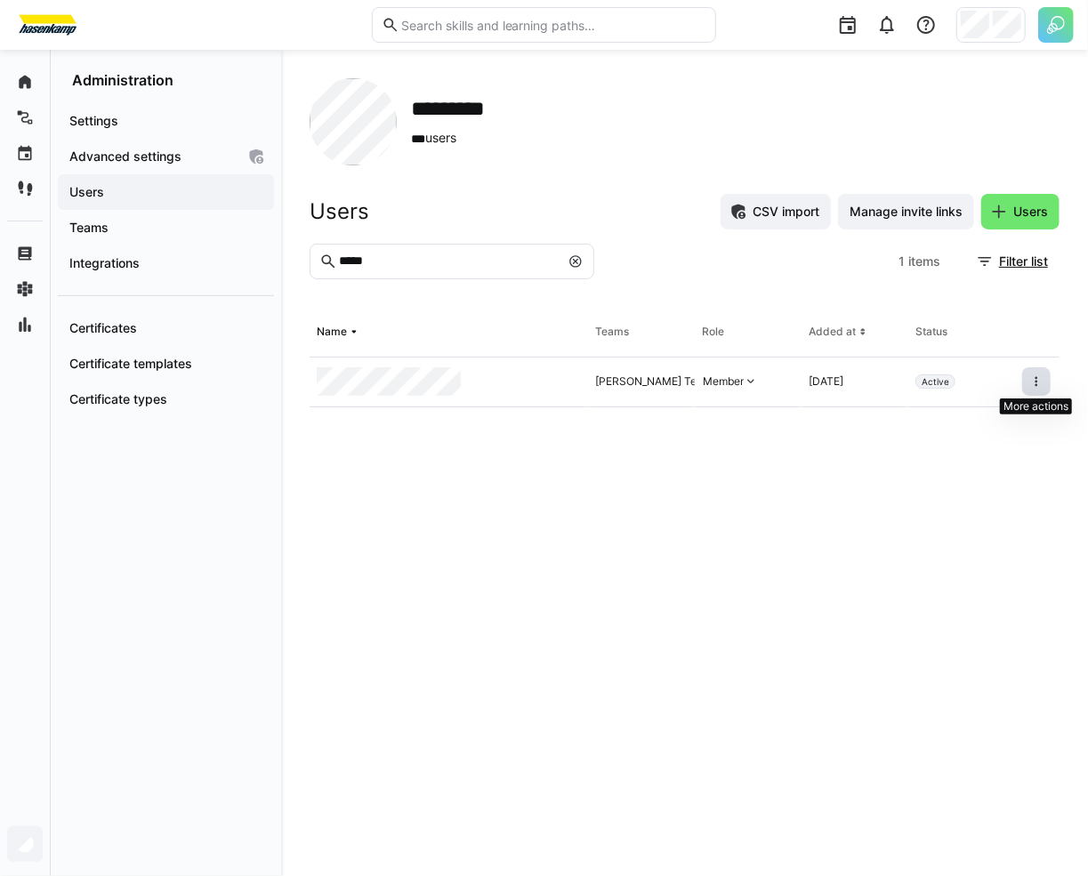
click at [1029, 391] on span at bounding box center [1036, 381] width 28 height 28
click at [657, 435] on eds-table "Name Teams Role Added at Status [PERSON_NAME] Team, Kostenstelle 426 Dispo Fran…" at bounding box center [685, 578] width 750 height 540
click at [658, 382] on div "[PERSON_NAME] Team, Kostenstelle 426 Dispo Frankfurt, F&P ohne Stapler" at bounding box center [783, 382] width 376 height 14
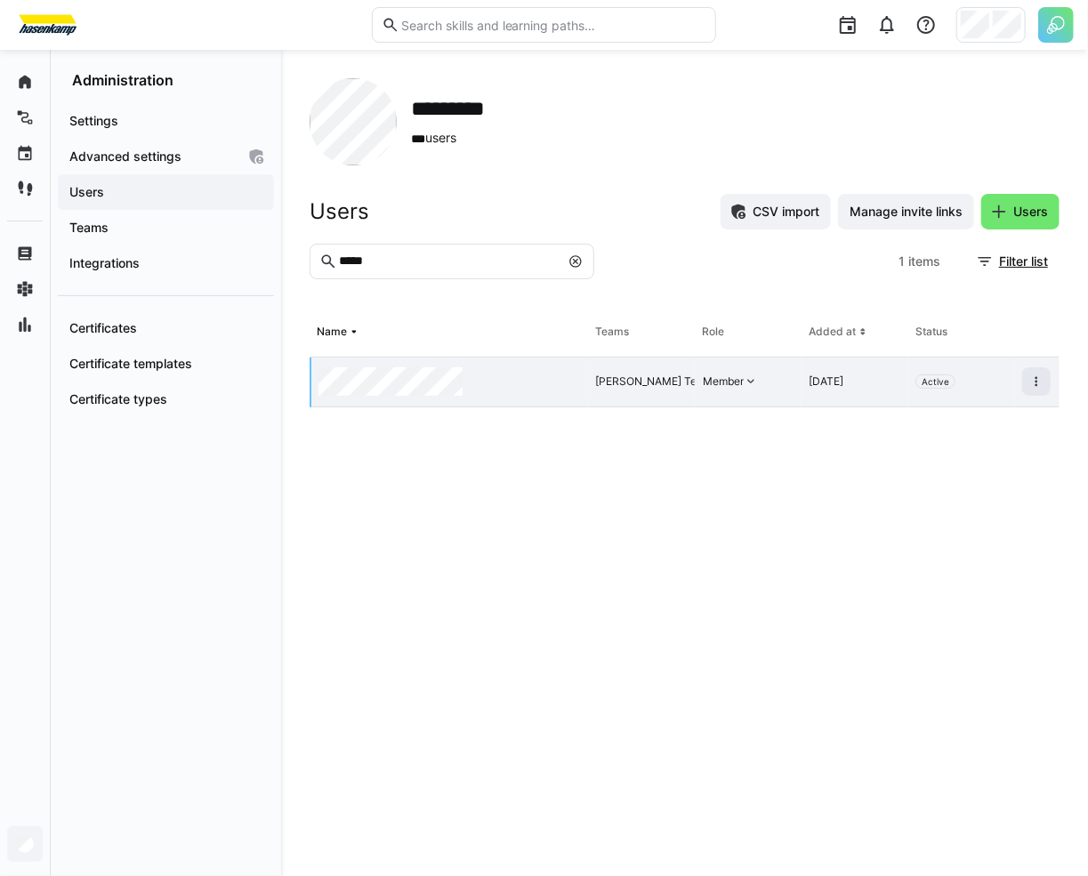
click at [622, 370] on div "[PERSON_NAME] Team, Kostenstelle 426 Dispo Frankfurt, F&P ohne Stapler" at bounding box center [641, 383] width 107 height 50
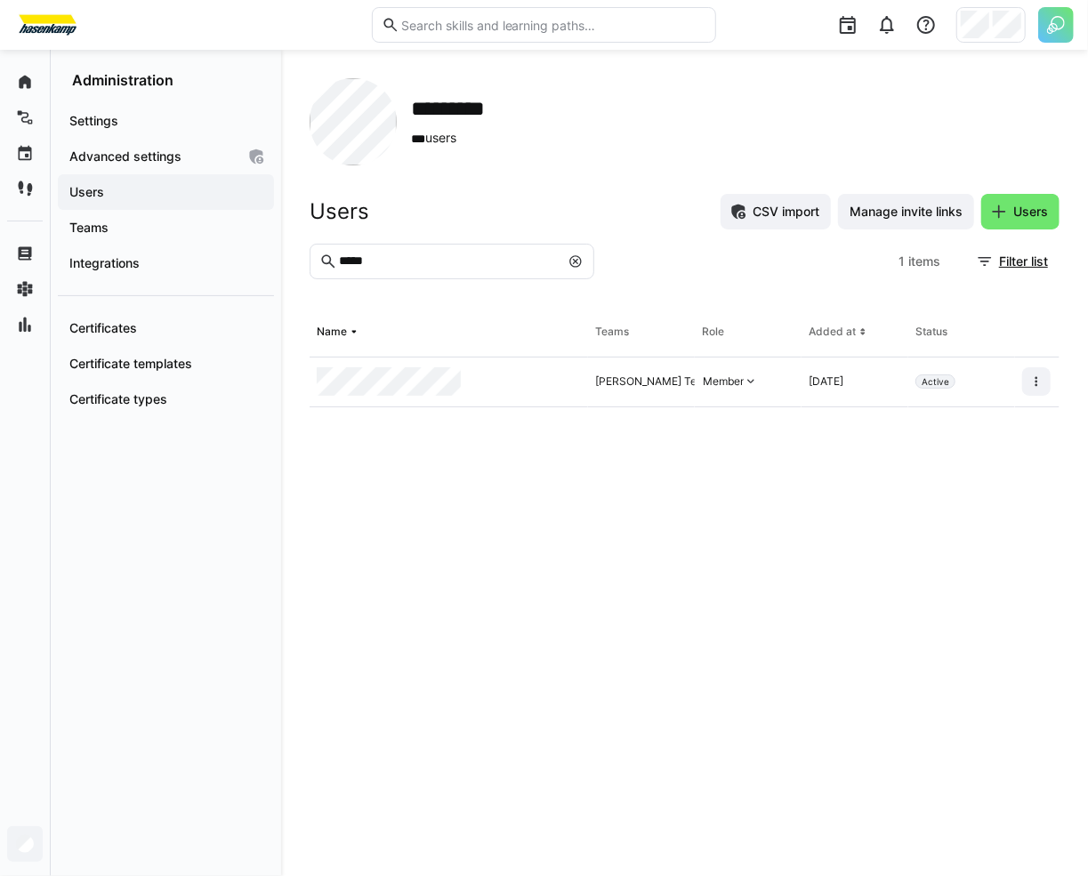
click at [543, 388] on div at bounding box center [449, 383] width 278 height 50
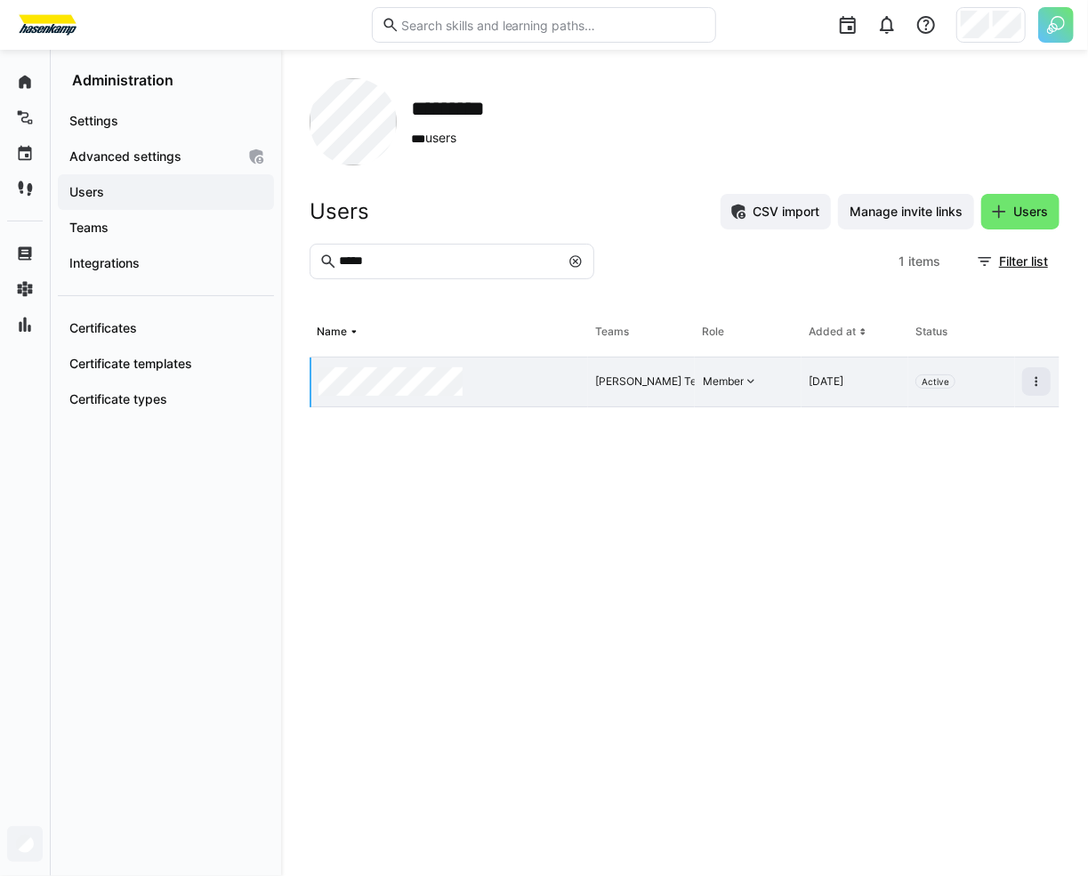
click at [543, 388] on div at bounding box center [449, 383] width 277 height 50
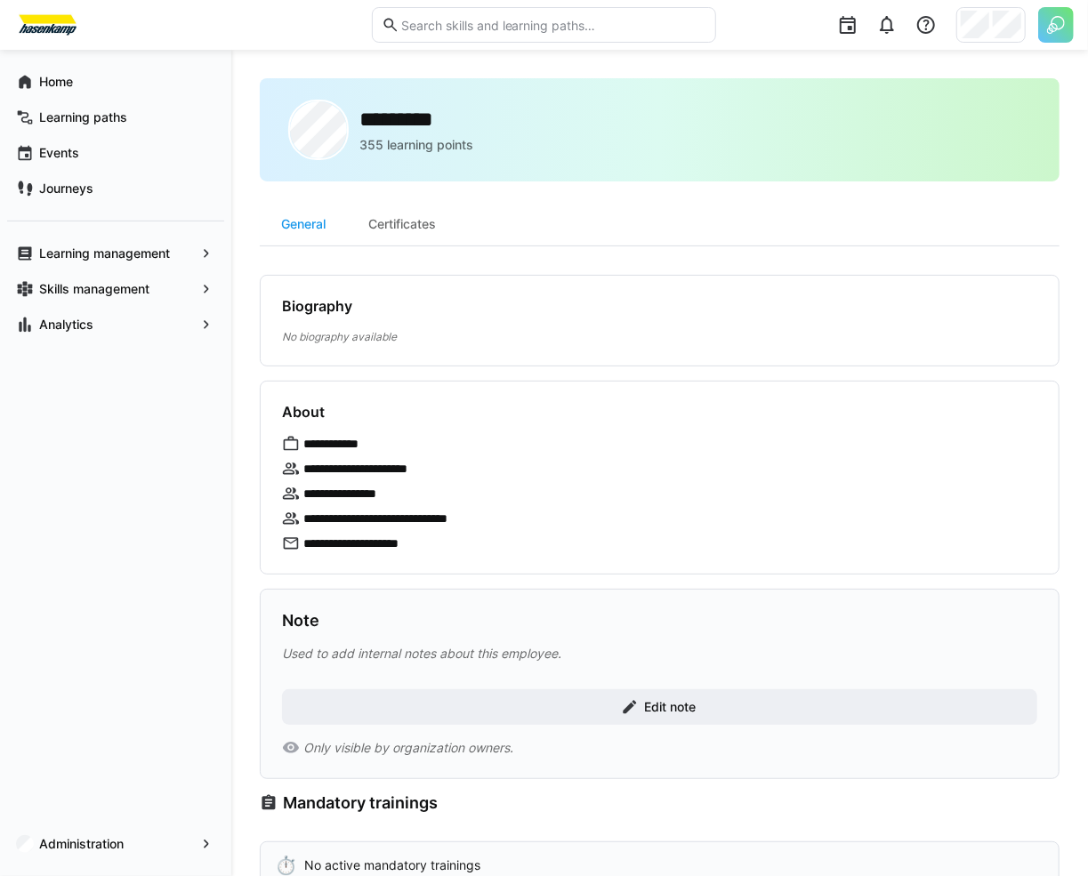
click at [242, 262] on div "**********" at bounding box center [659, 750] width 857 height 1401
